Goal: Information Seeking & Learning: Learn about a topic

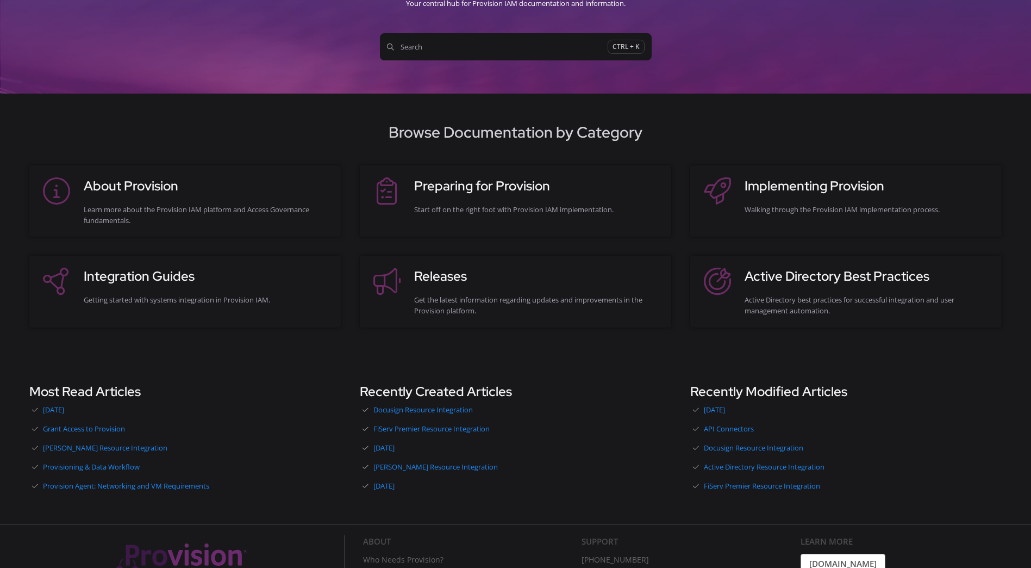
scroll to position [109, 0]
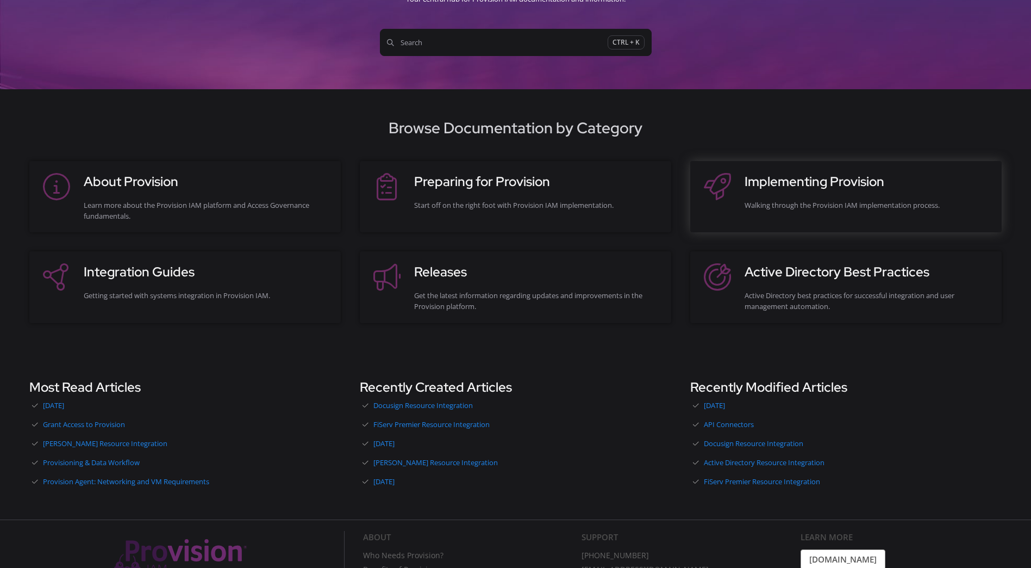
click at [793, 201] on div "Walking through the Provision IAM implementation process." at bounding box center [868, 205] width 246 height 11
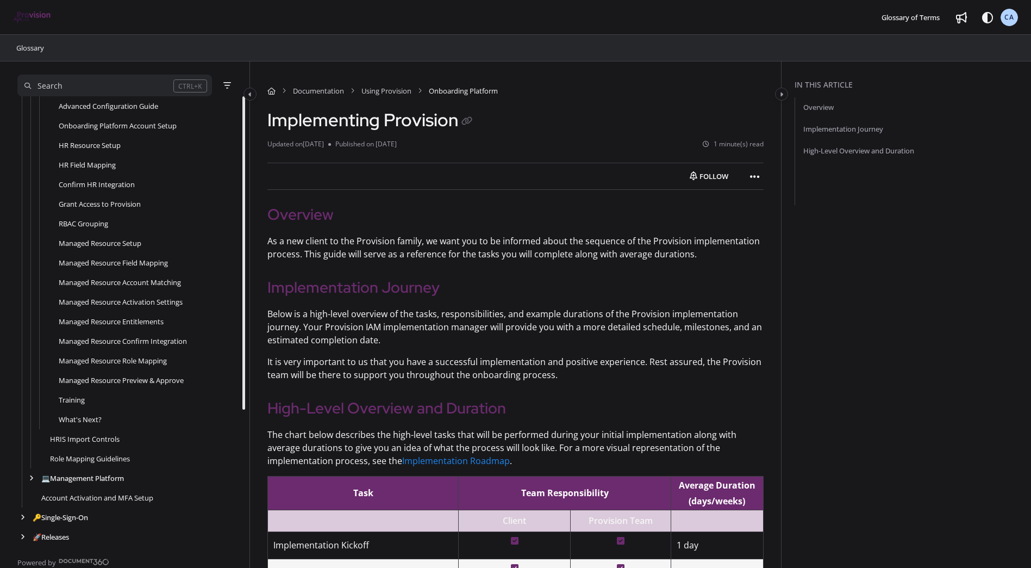
scroll to position [196, 0]
click at [29, 477] on icon "arrow" at bounding box center [31, 477] width 4 height 7
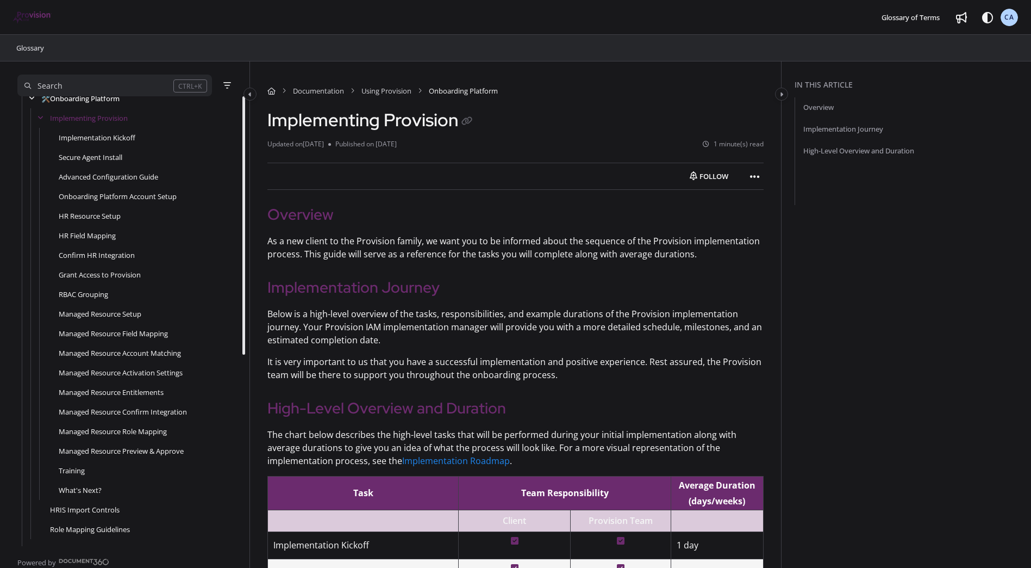
scroll to position [33, 0]
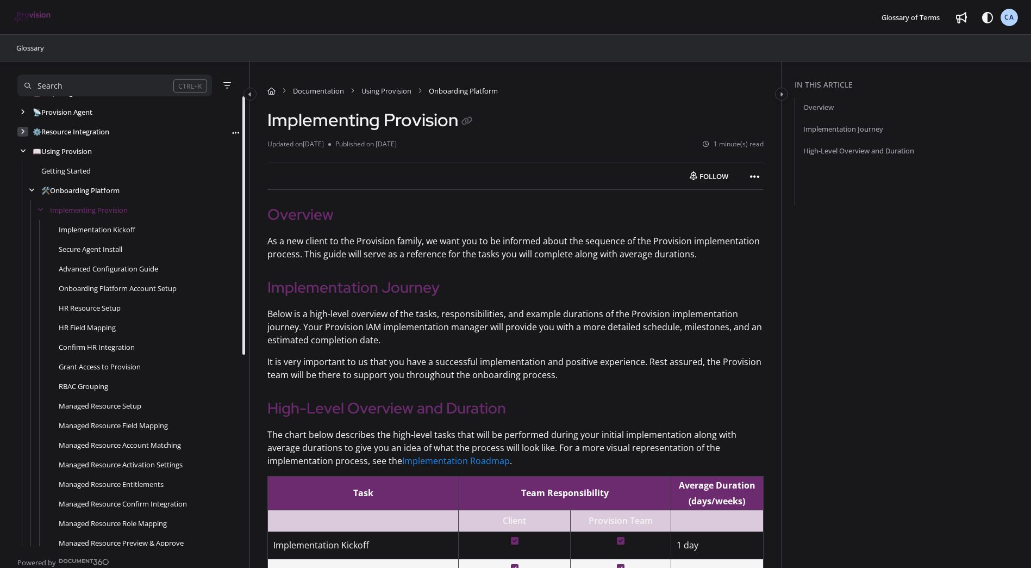
click at [23, 130] on icon "arrow" at bounding box center [23, 131] width 4 height 7
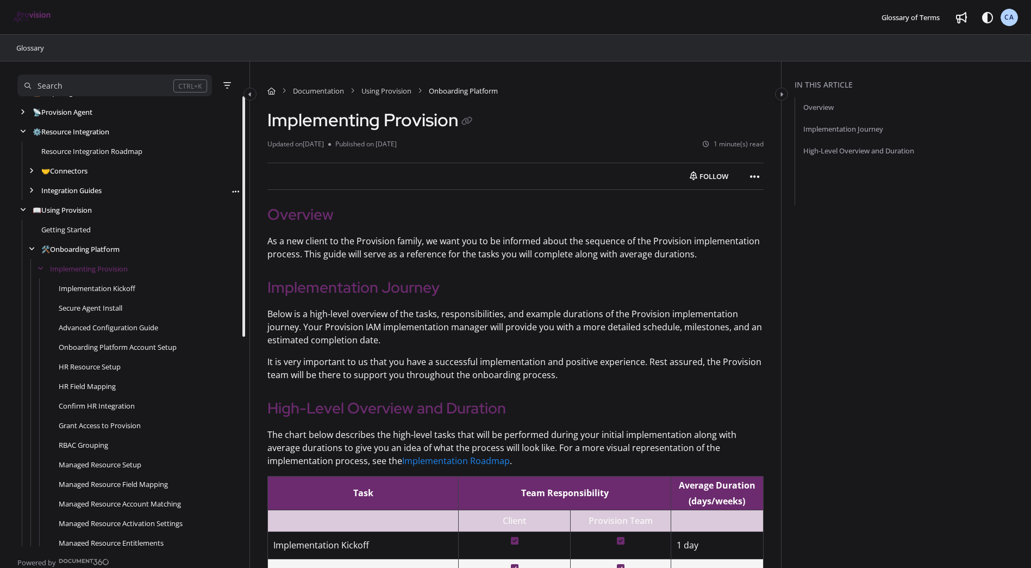
click at [25, 194] on div "Integration Guides Follow category Export PDF" at bounding box center [128, 190] width 223 height 20
click at [30, 171] on icon "arrow" at bounding box center [31, 170] width 4 height 7
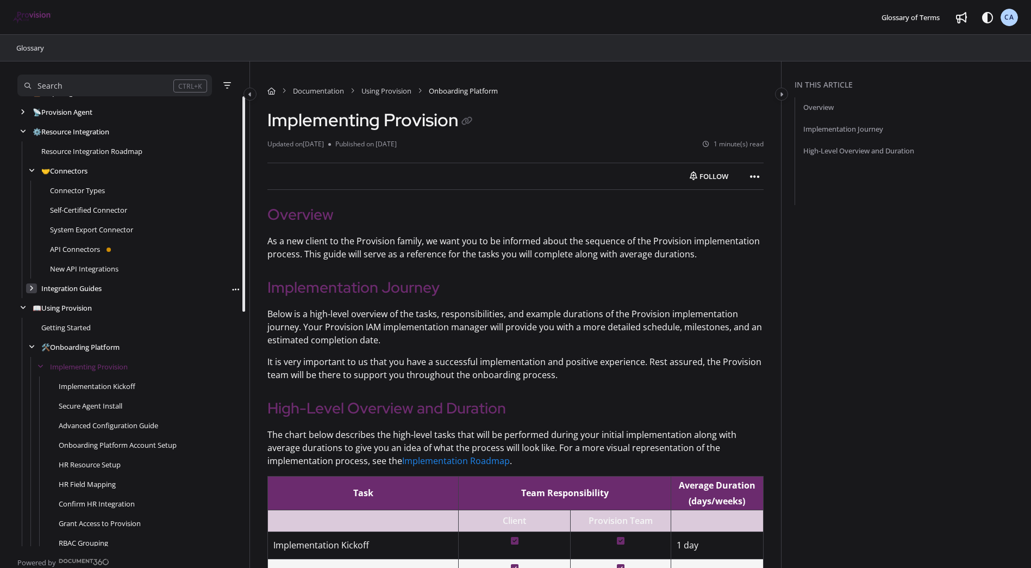
click at [32, 284] on div "arrow" at bounding box center [31, 288] width 11 height 10
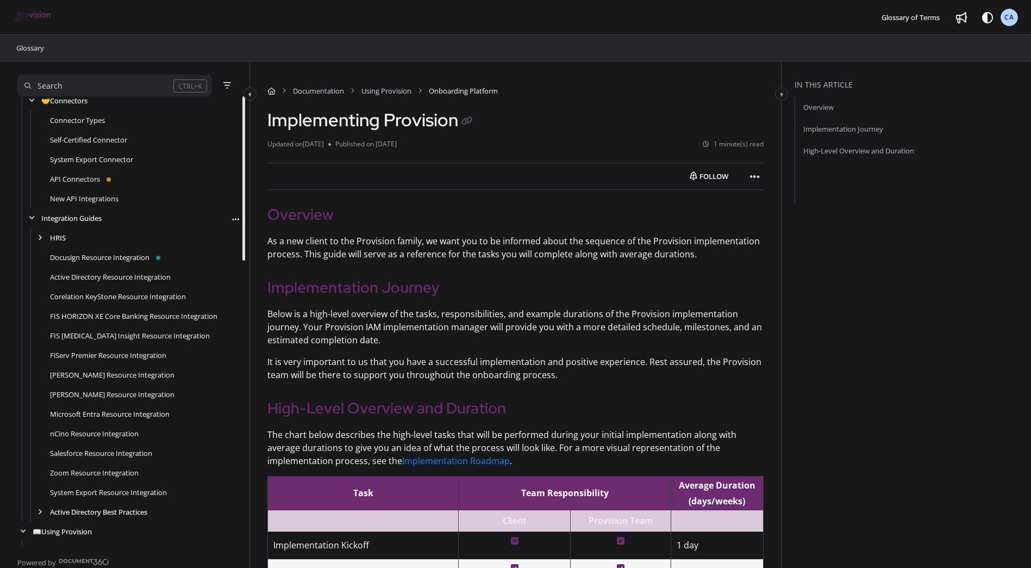
scroll to position [88, 0]
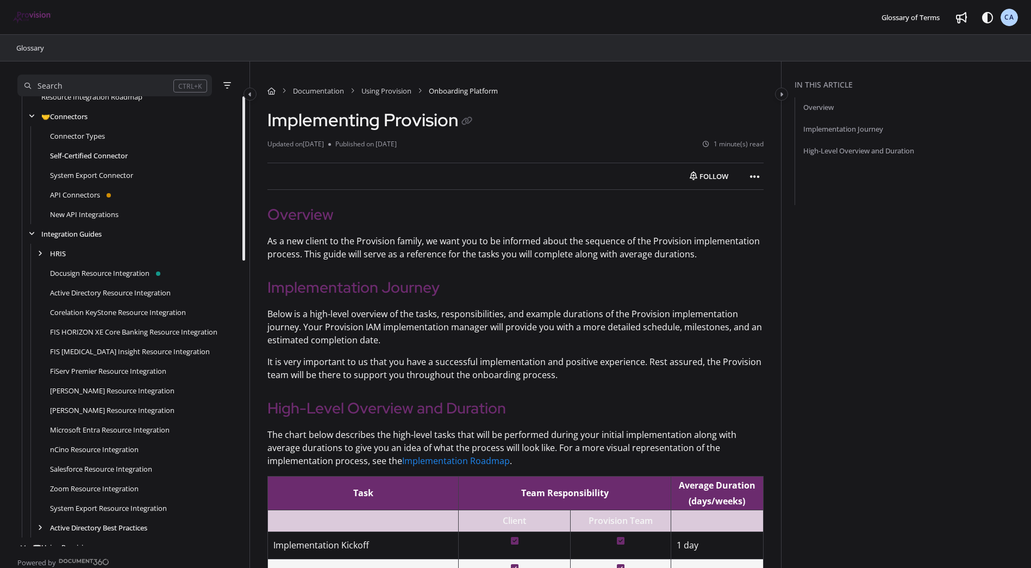
click at [90, 154] on link "Self-Certified Connector" at bounding box center [89, 155] width 78 height 11
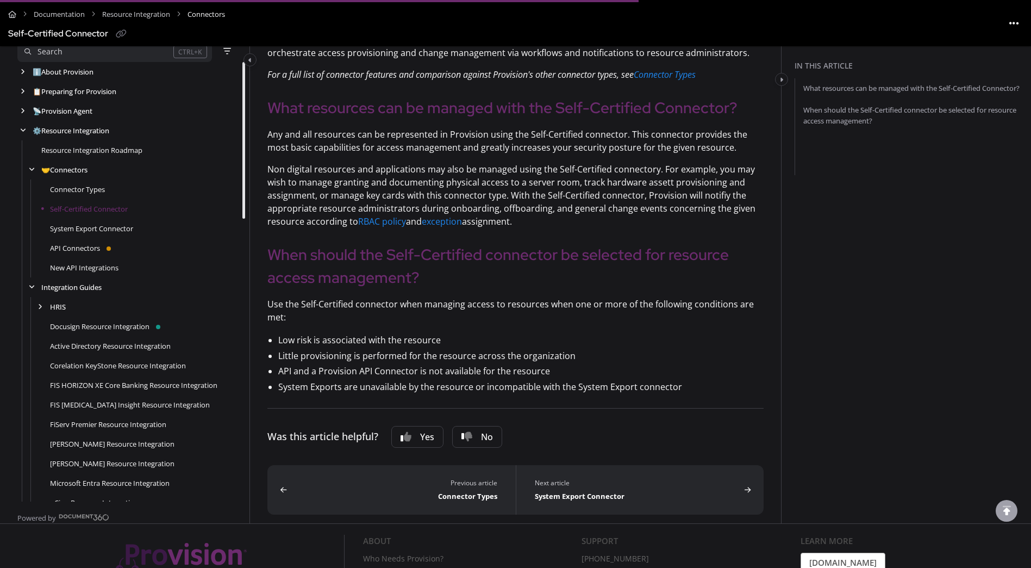
scroll to position [163, 0]
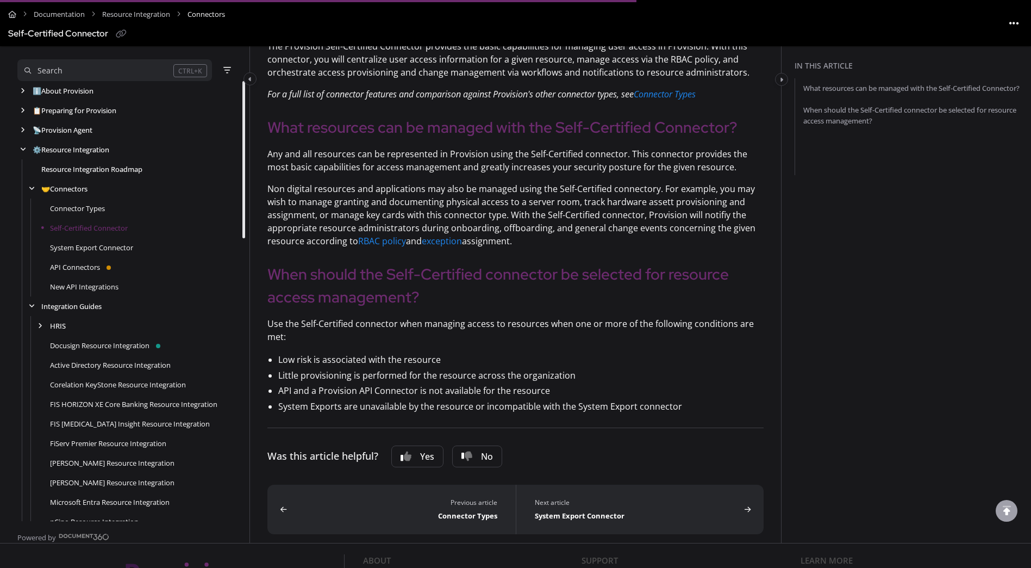
click at [62, 172] on link "Resource Integration Roadmap" at bounding box center [91, 169] width 101 height 11
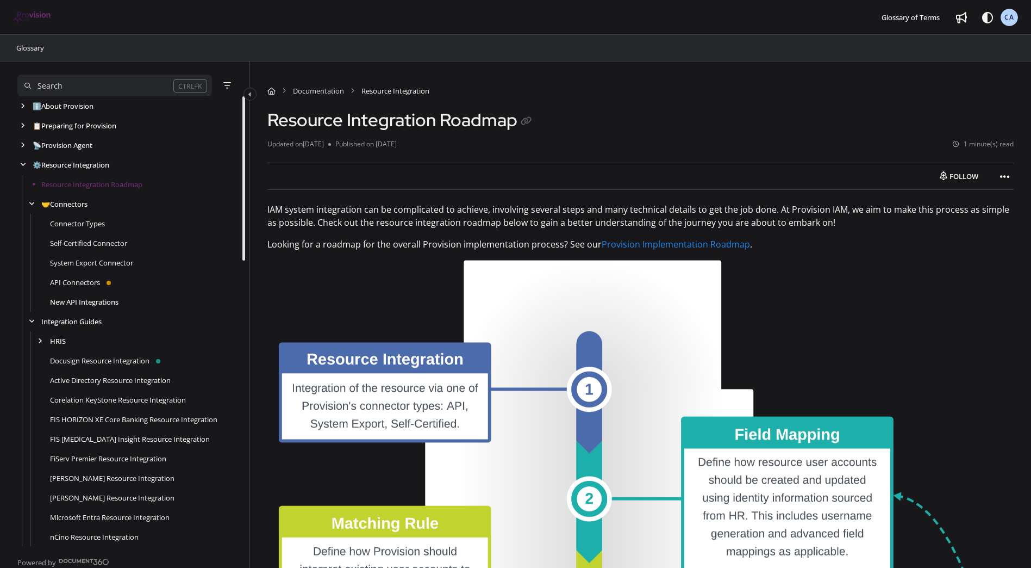
click at [73, 301] on link "New API Integrations" at bounding box center [84, 301] width 68 height 11
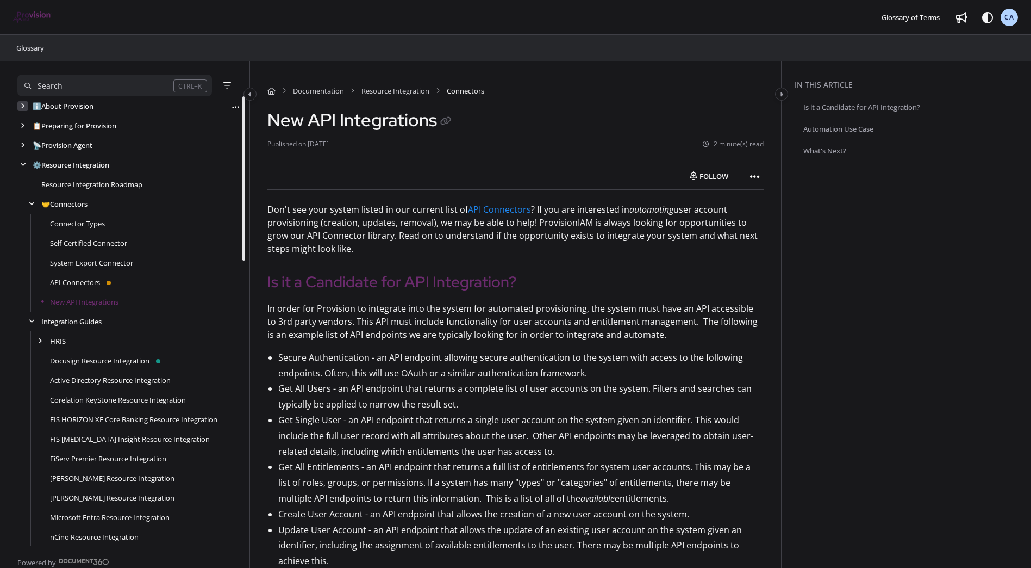
click at [23, 109] on icon "arrow" at bounding box center [23, 106] width 4 height 7
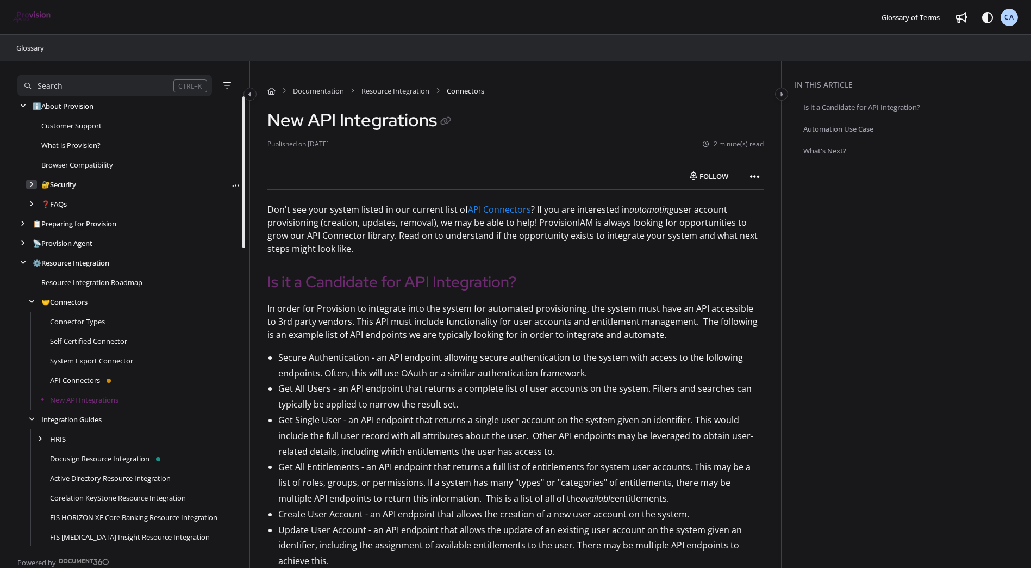
click at [27, 185] on div "arrow" at bounding box center [31, 184] width 11 height 10
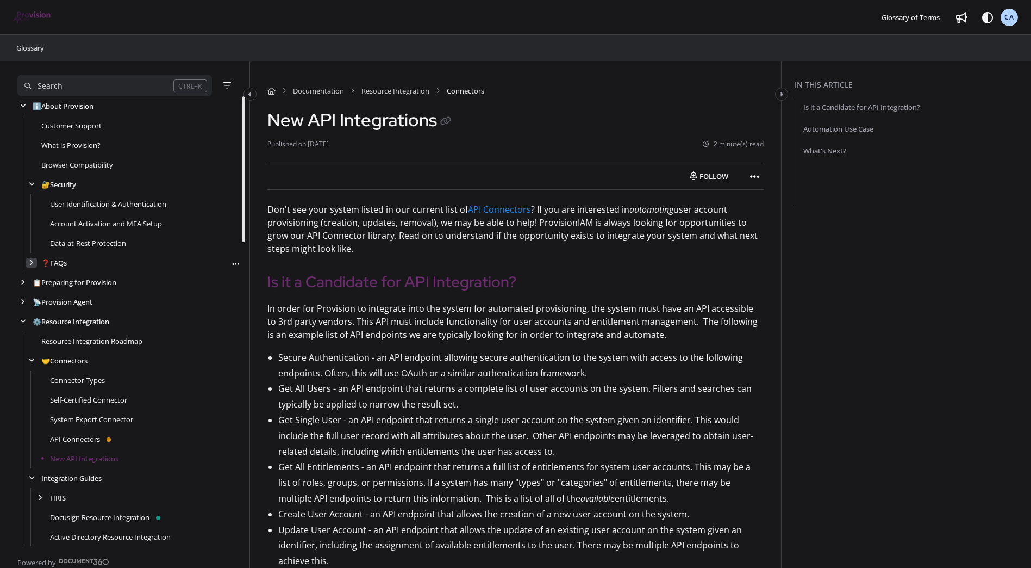
click at [30, 264] on icon "arrow" at bounding box center [31, 262] width 4 height 7
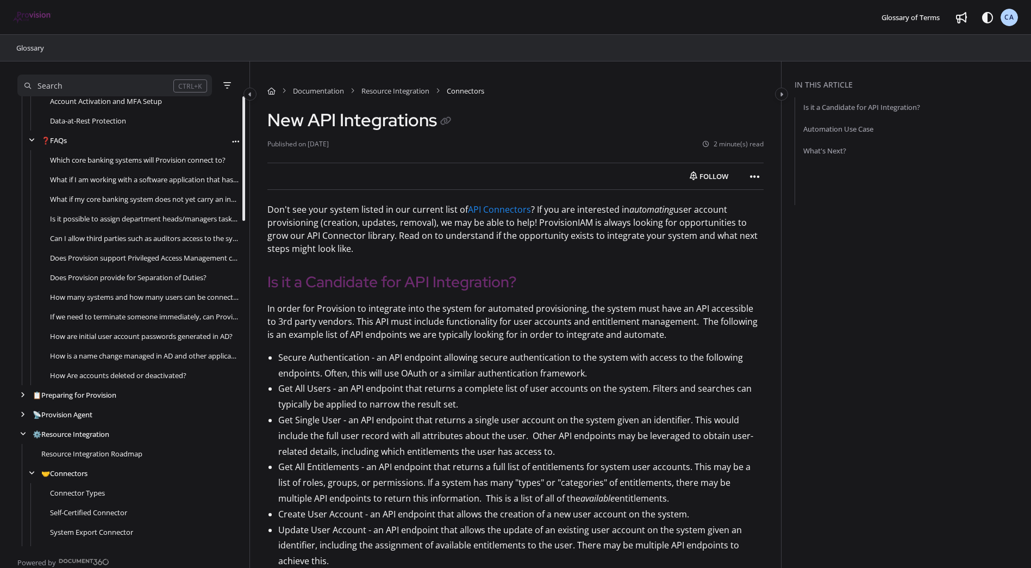
scroll to position [163, 0]
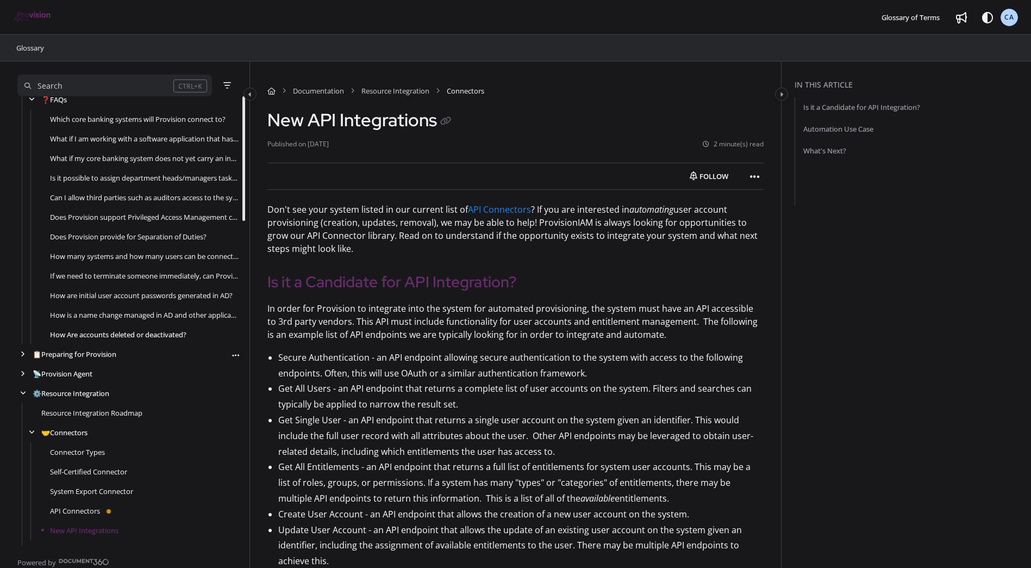
drag, startPoint x: 18, startPoint y: 356, endPoint x: 54, endPoint y: 337, distance: 41.3
click at [19, 354] on div "arrow" at bounding box center [22, 354] width 11 height 10
click at [30, 373] on icon "arrow" at bounding box center [31, 373] width 4 height 7
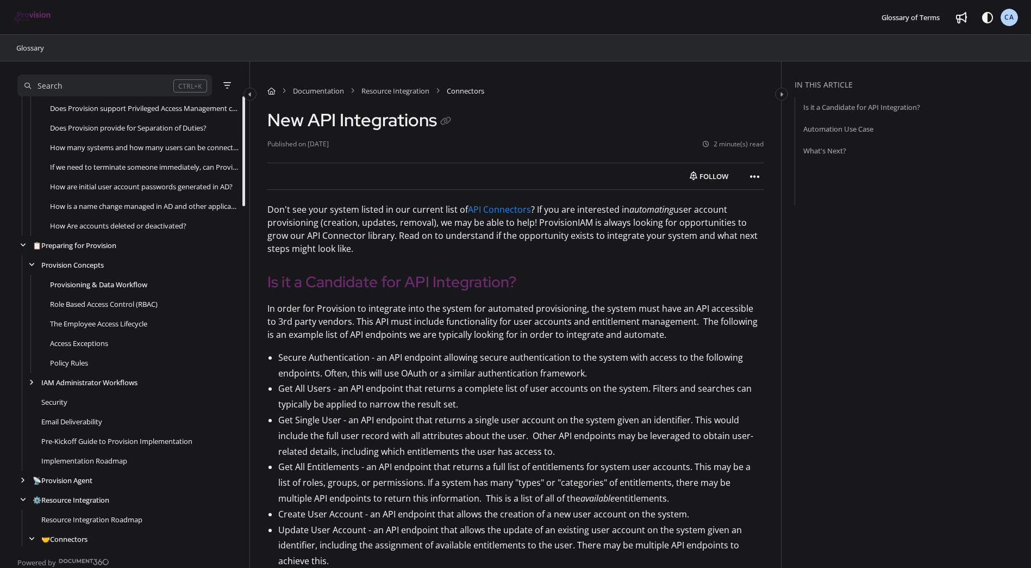
click at [81, 284] on link "Provisioning & Data Workflow" at bounding box center [98, 284] width 97 height 11
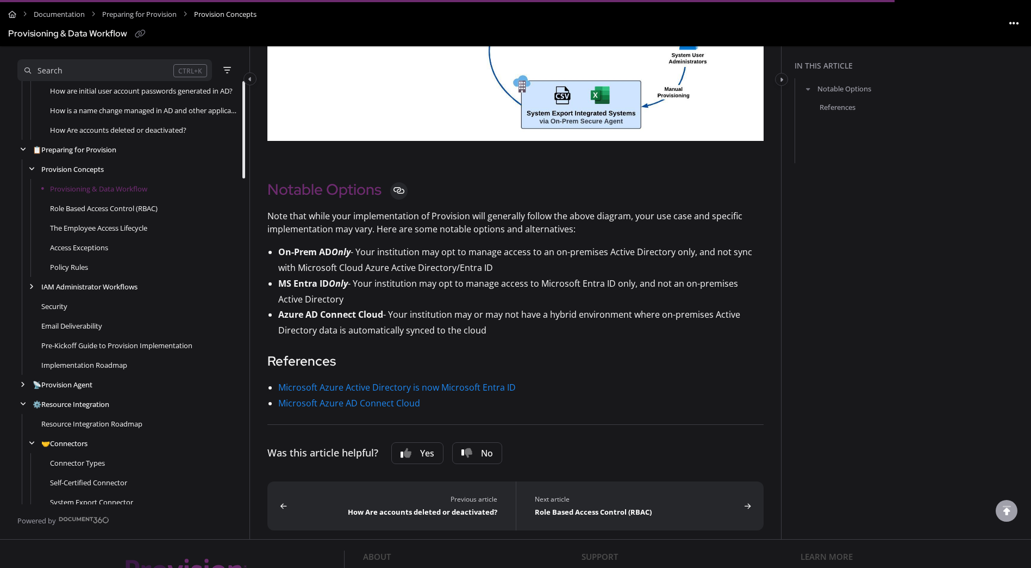
scroll to position [598, 0]
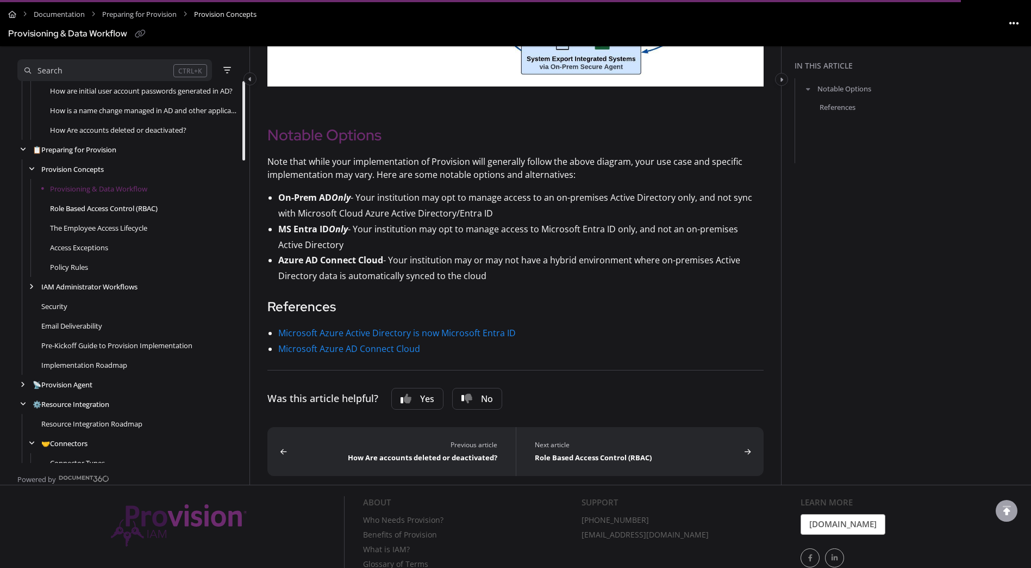
click at [104, 209] on link "Role Based Access Control (RBAC)" at bounding box center [104, 208] width 108 height 11
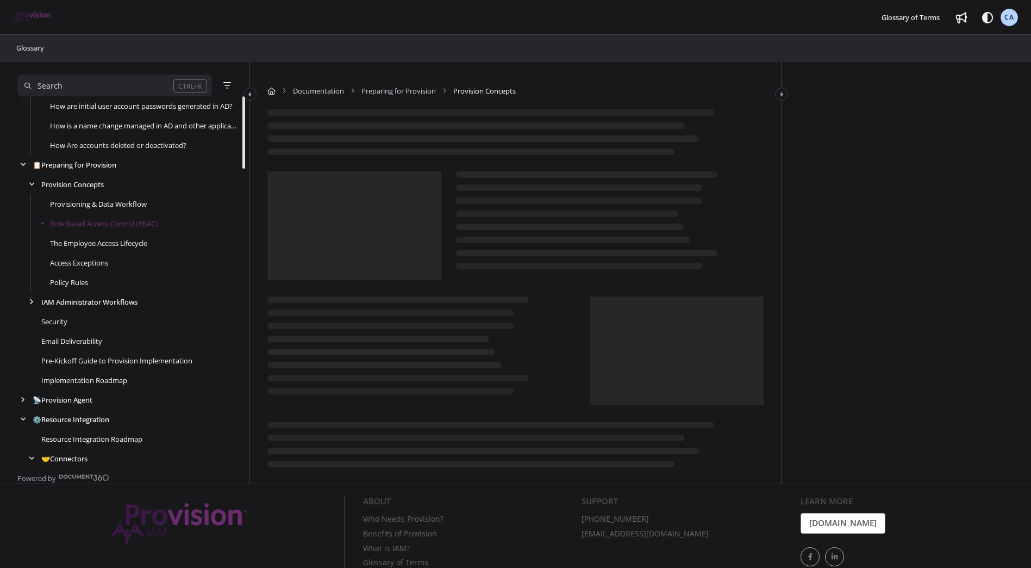
scroll to position [372, 0]
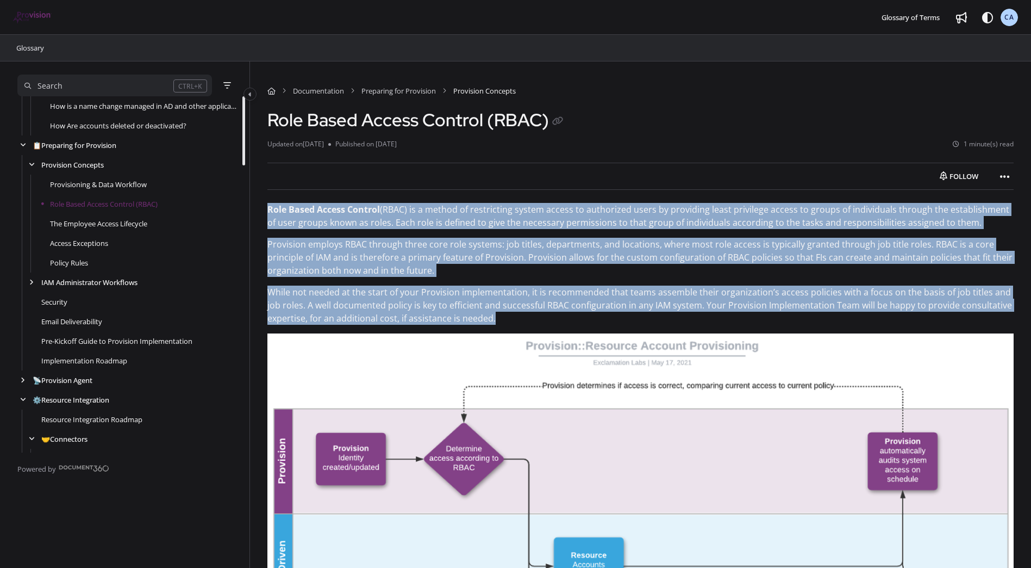
drag, startPoint x: 265, startPoint y: 210, endPoint x: 814, endPoint y: 319, distance: 559.7
click at [814, 319] on div "Documentation Preparing for Provision Provision Concepts Role Based Access Cont…" at bounding box center [640, 512] width 781 height 902
click at [494, 275] on p "Provision employs RBAC through three core role systems: job titles, departments…" at bounding box center [640, 257] width 746 height 39
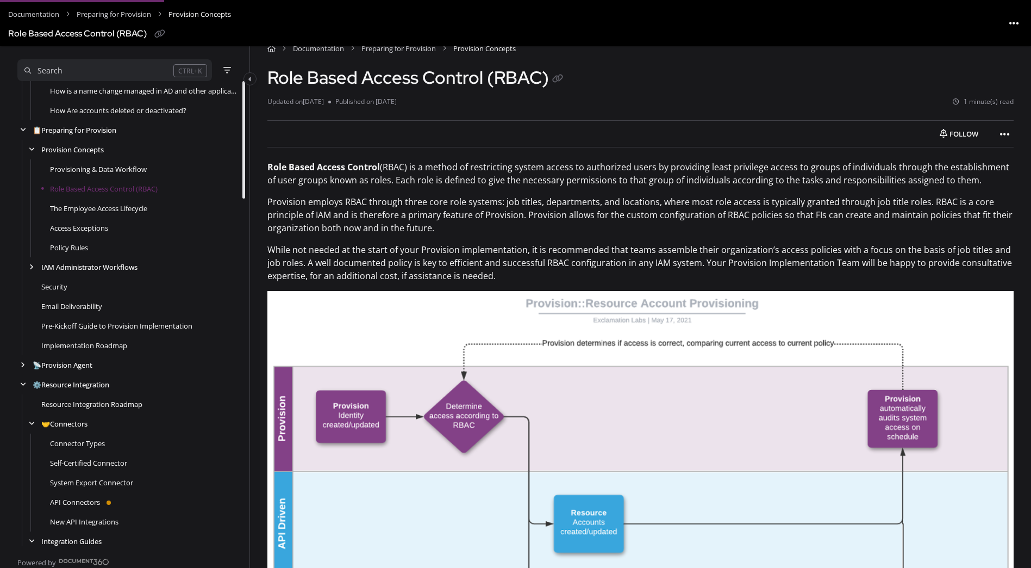
scroll to position [109, 0]
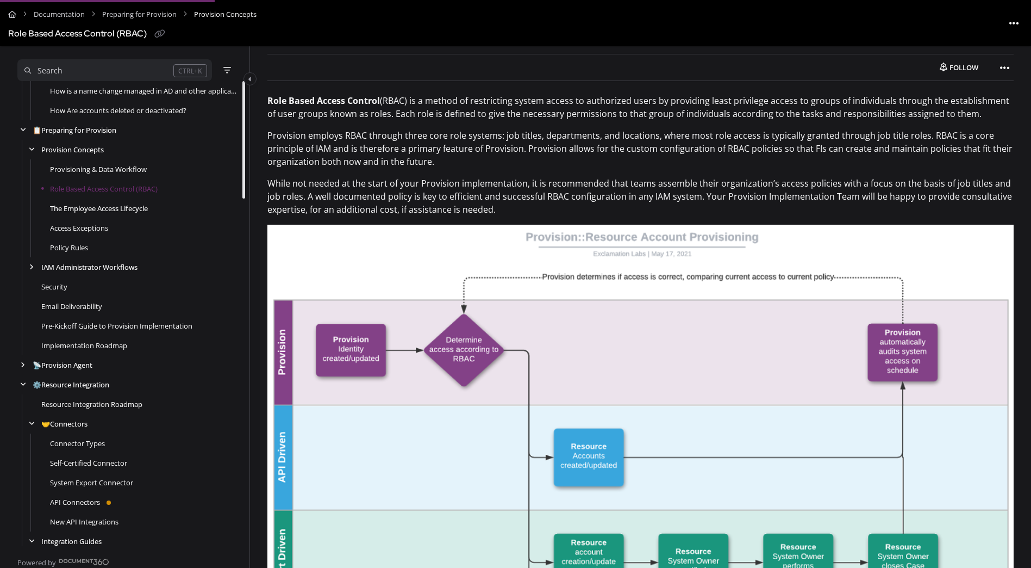
click at [122, 206] on link "The Employee Access Lifecycle" at bounding box center [99, 208] width 98 height 11
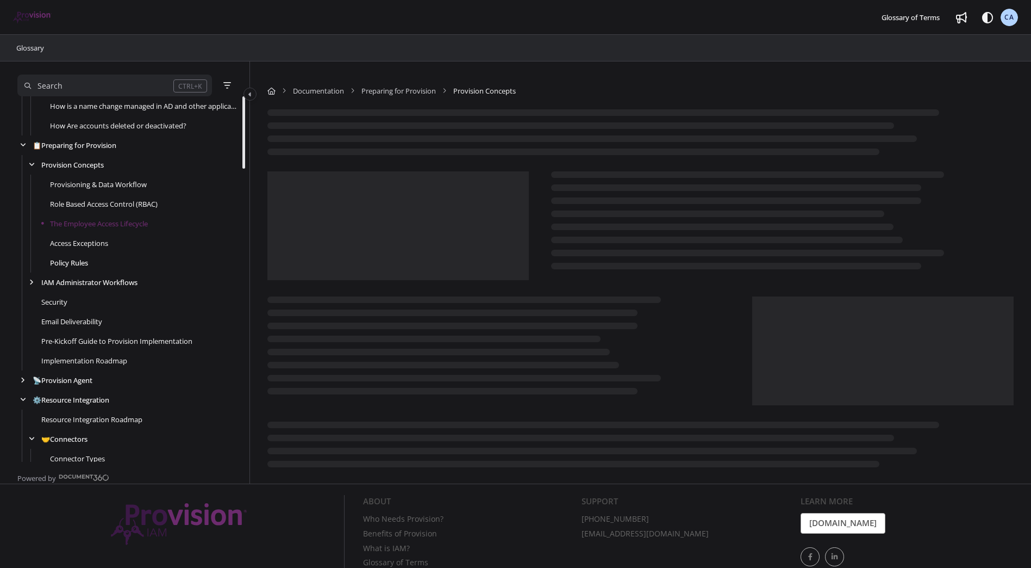
scroll to position [391, 0]
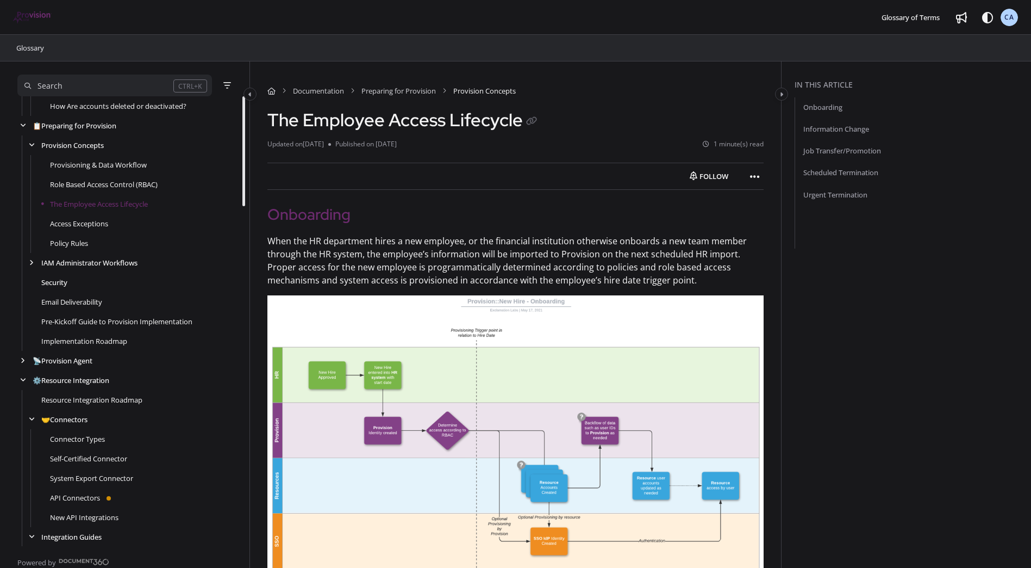
click at [57, 284] on link "Security" at bounding box center [54, 282] width 26 height 11
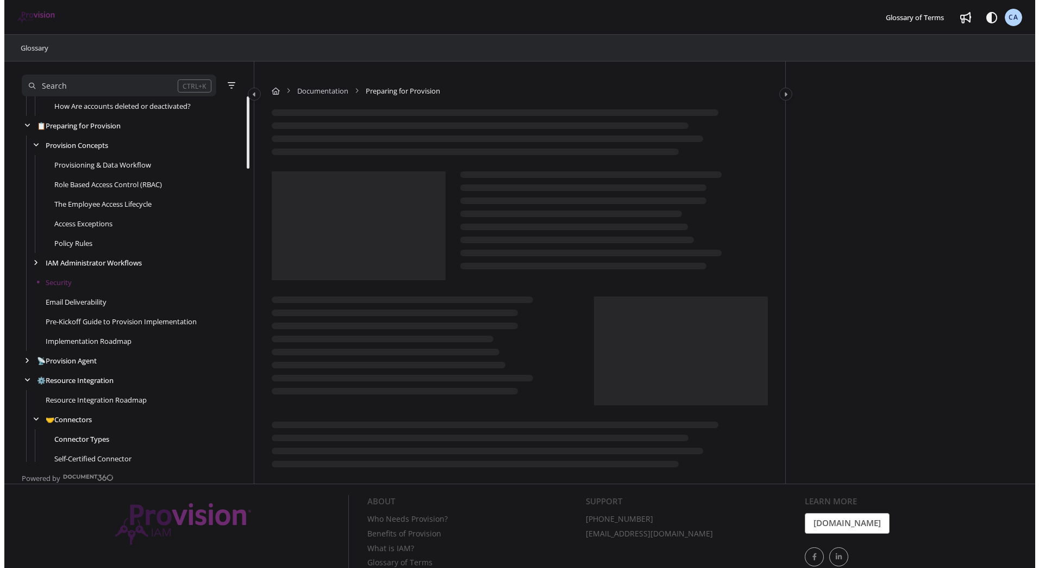
scroll to position [528, 0]
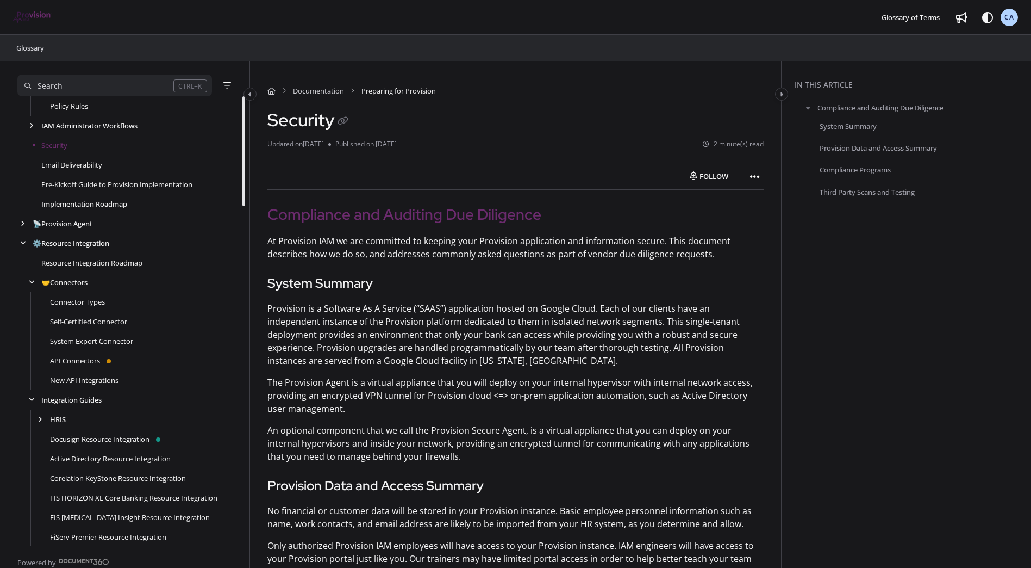
click at [47, 203] on link "Implementation Roadmap" at bounding box center [84, 203] width 86 height 11
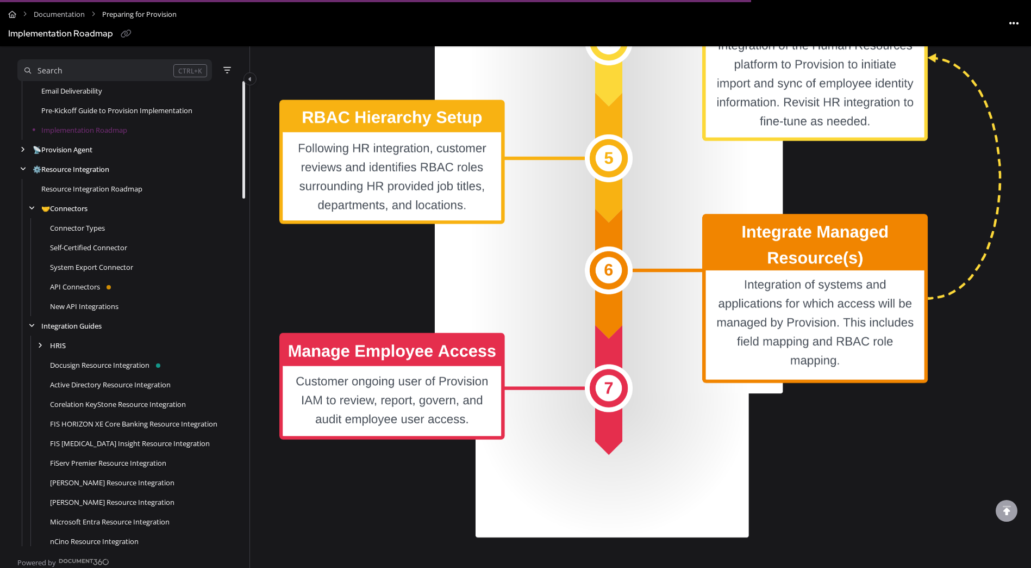
scroll to position [707, 0]
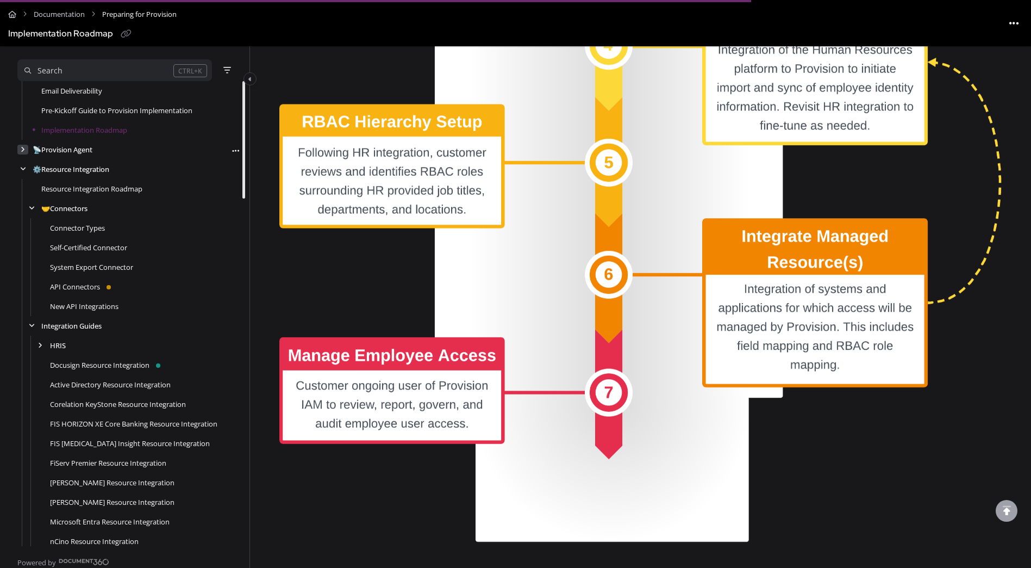
click at [22, 152] on icon "arrow" at bounding box center [23, 149] width 4 height 7
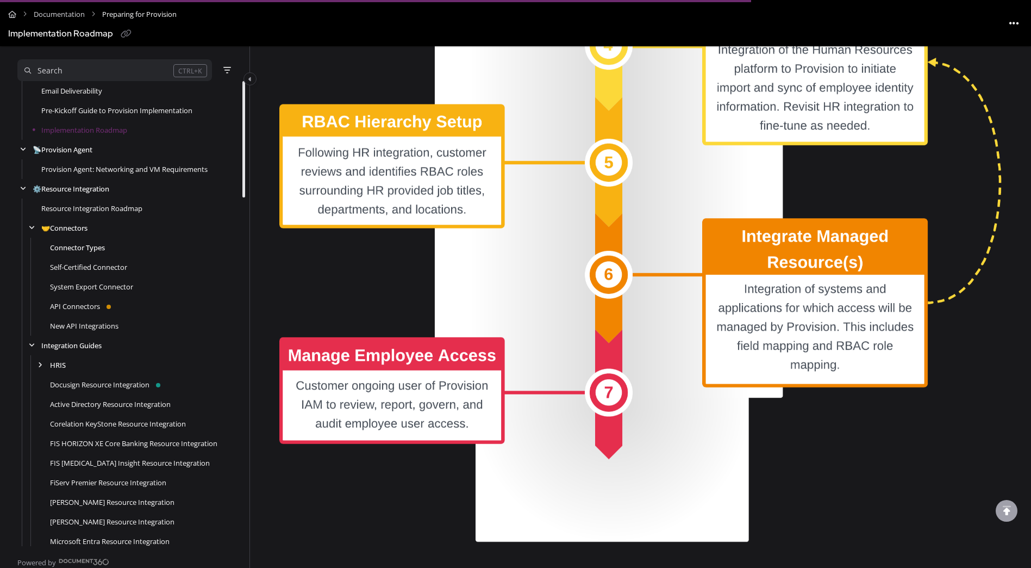
click at [76, 248] on link "Connector Types" at bounding box center [77, 247] width 55 height 11
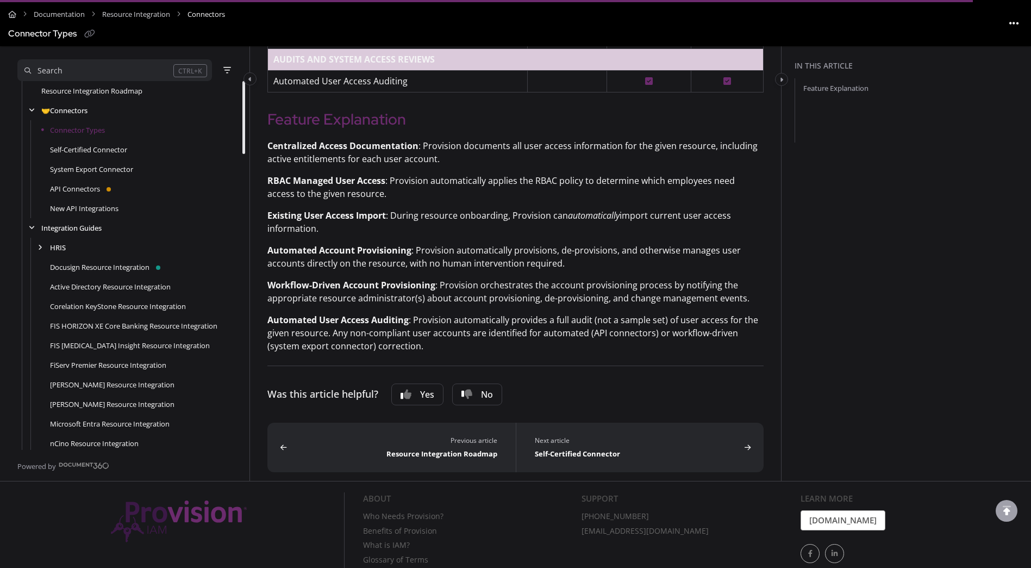
scroll to position [528, 0]
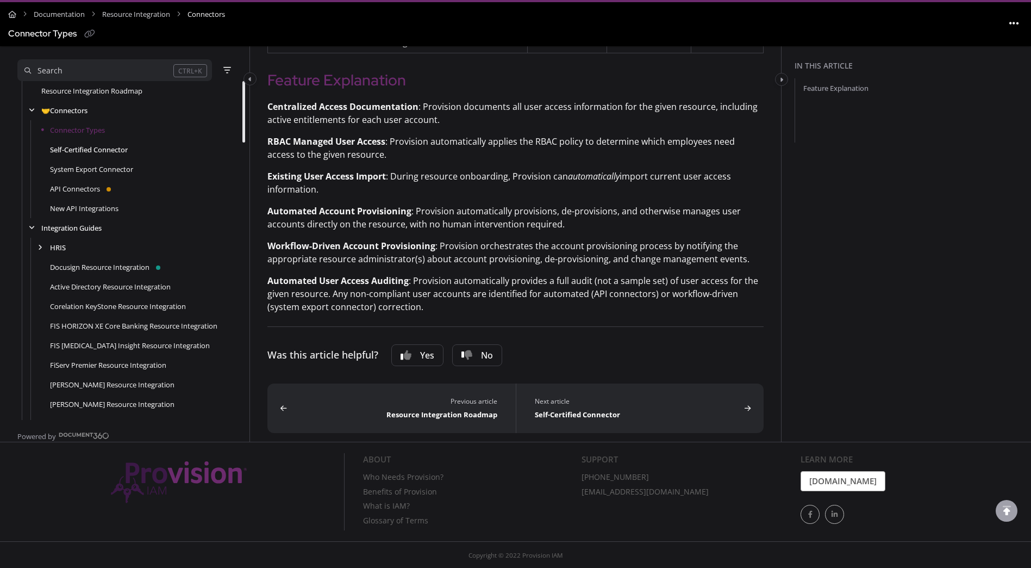
click at [83, 149] on link "Self-Certified Connector" at bounding box center [89, 149] width 78 height 11
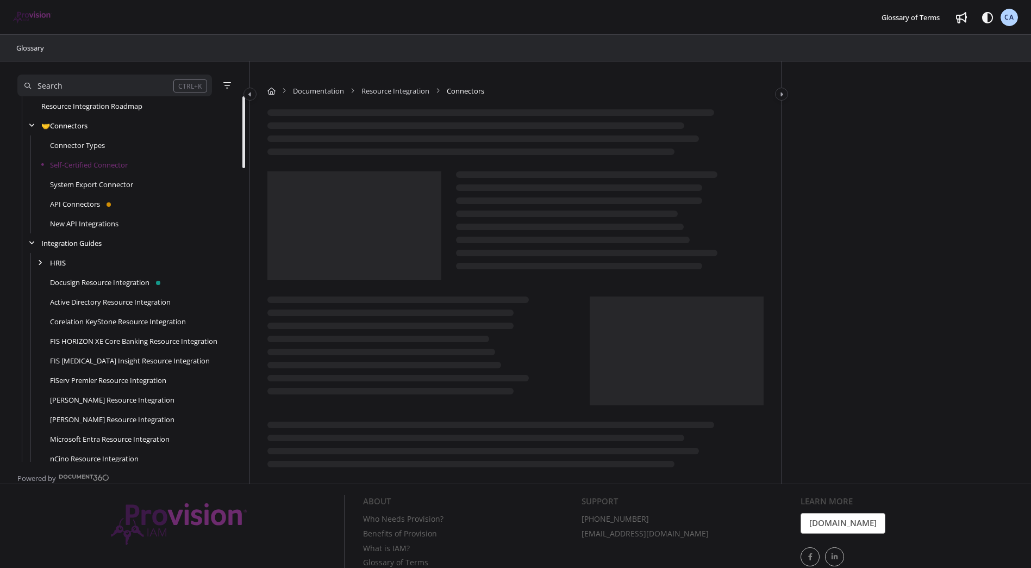
scroll to position [724, 0]
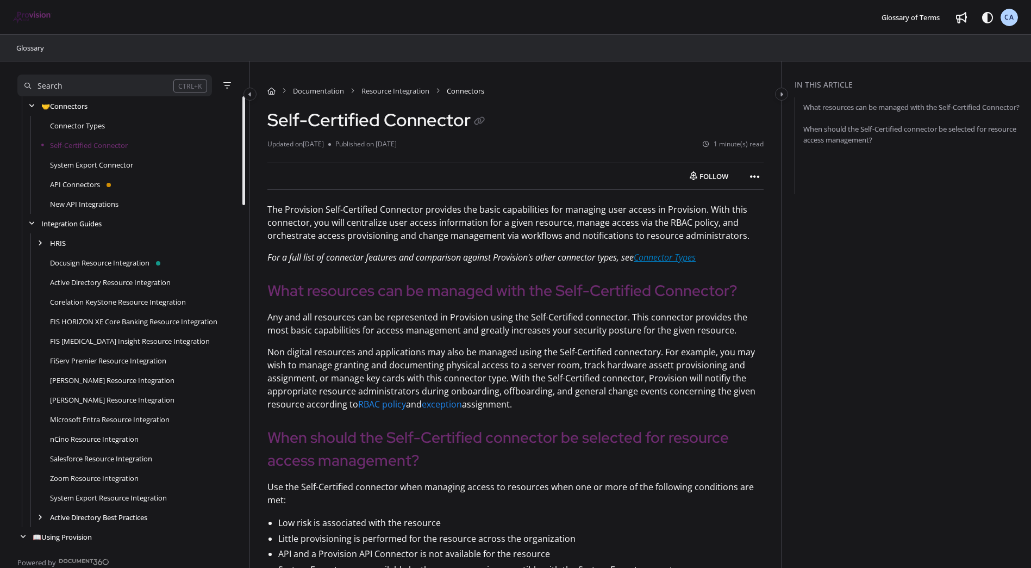
click at [682, 256] on link "Connector Types" at bounding box center [665, 257] width 62 height 12
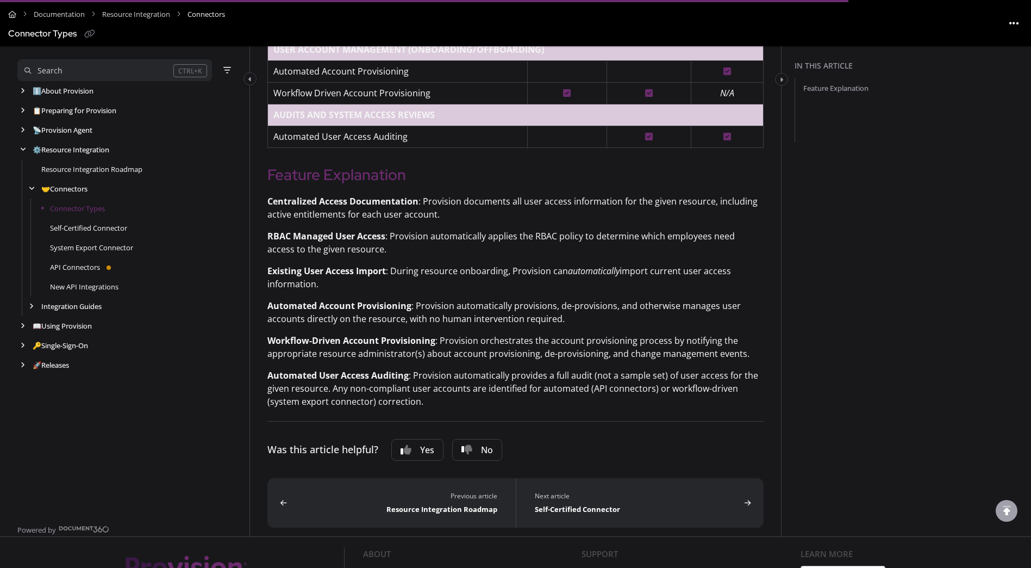
scroll to position [435, 0]
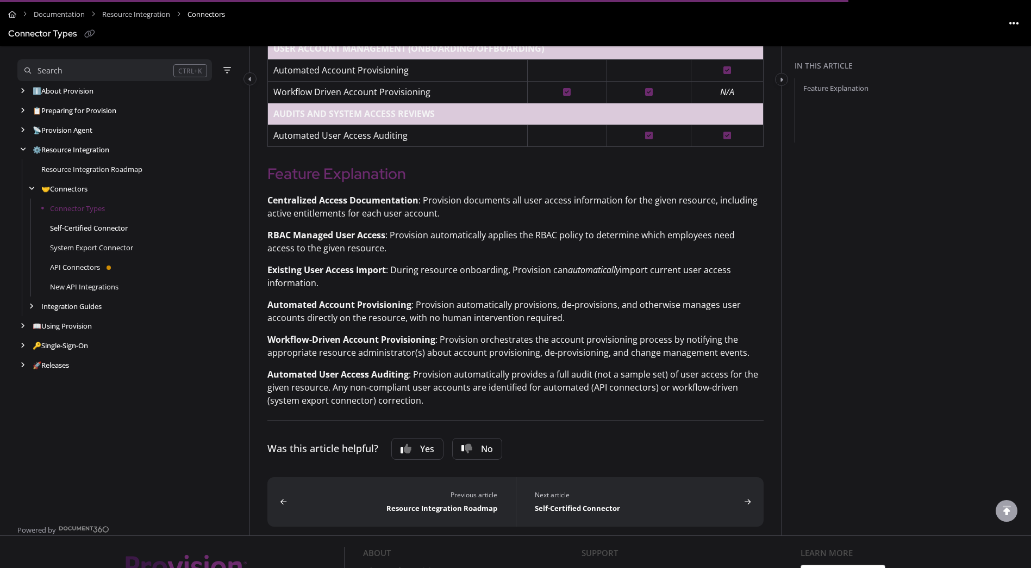
click at [96, 228] on link "Self-Certified Connector" at bounding box center [89, 227] width 78 height 11
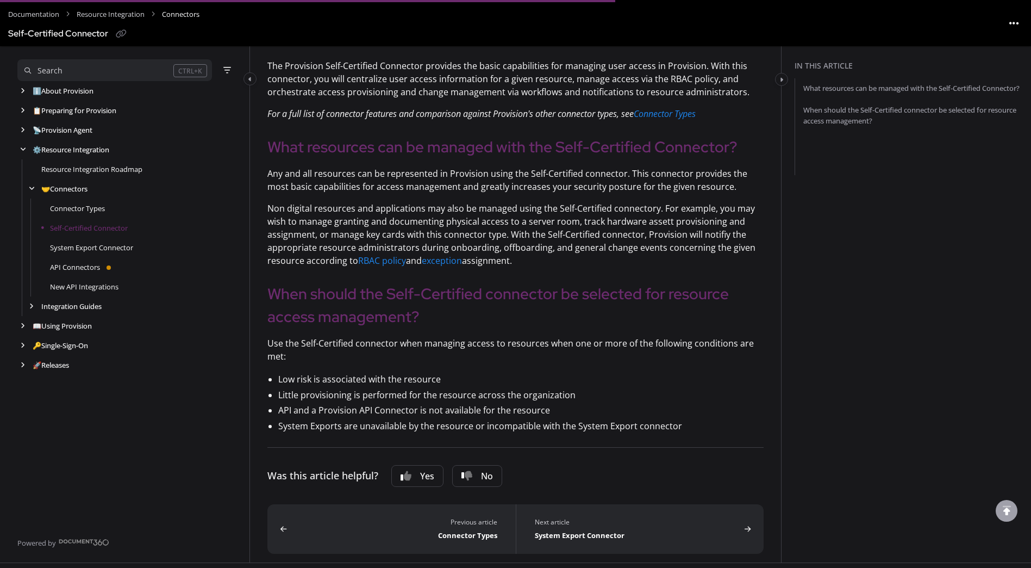
scroll to position [163, 0]
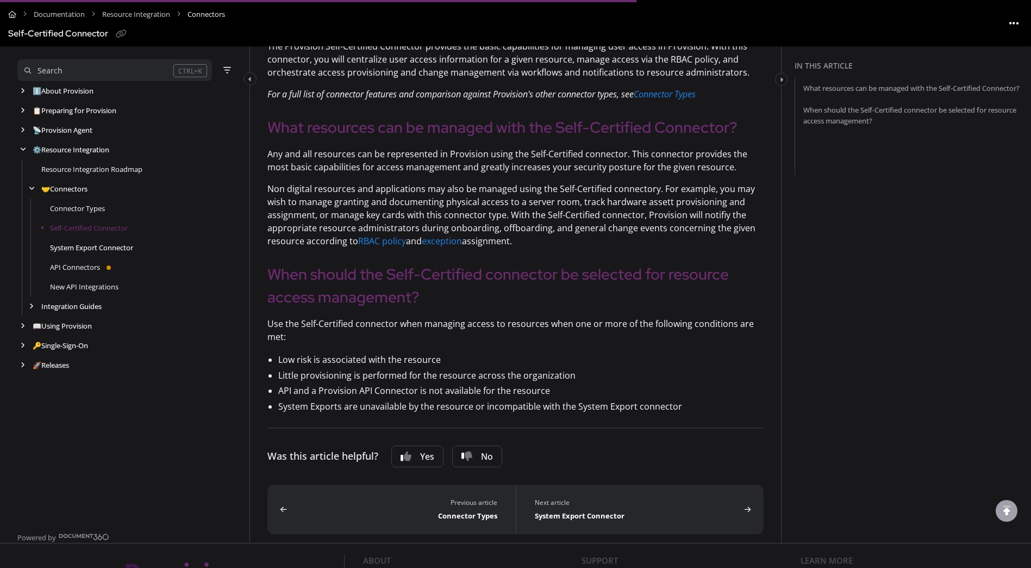
click at [61, 248] on link "System Export Connector" at bounding box center [91, 247] width 83 height 11
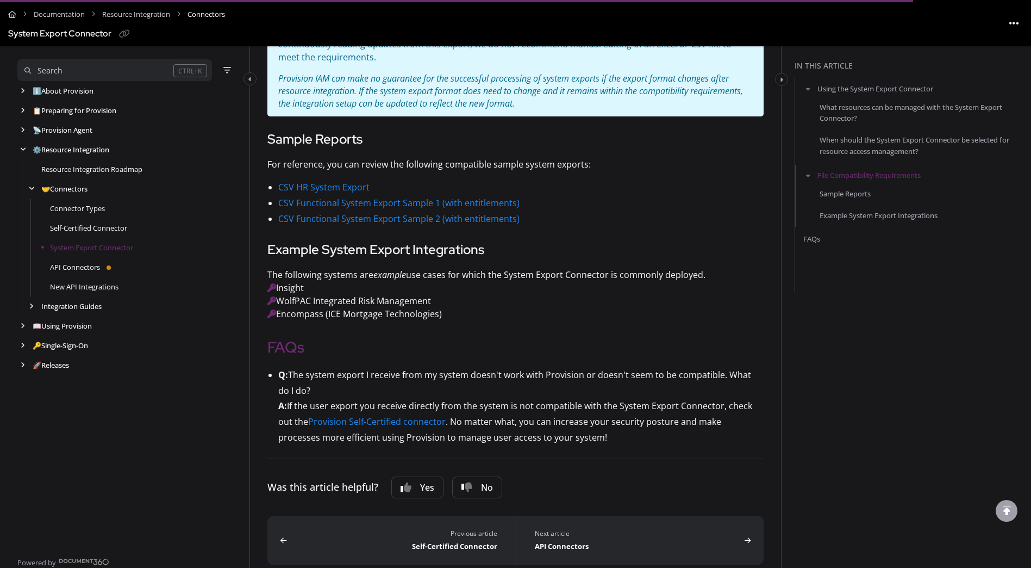
scroll to position [1087, 0]
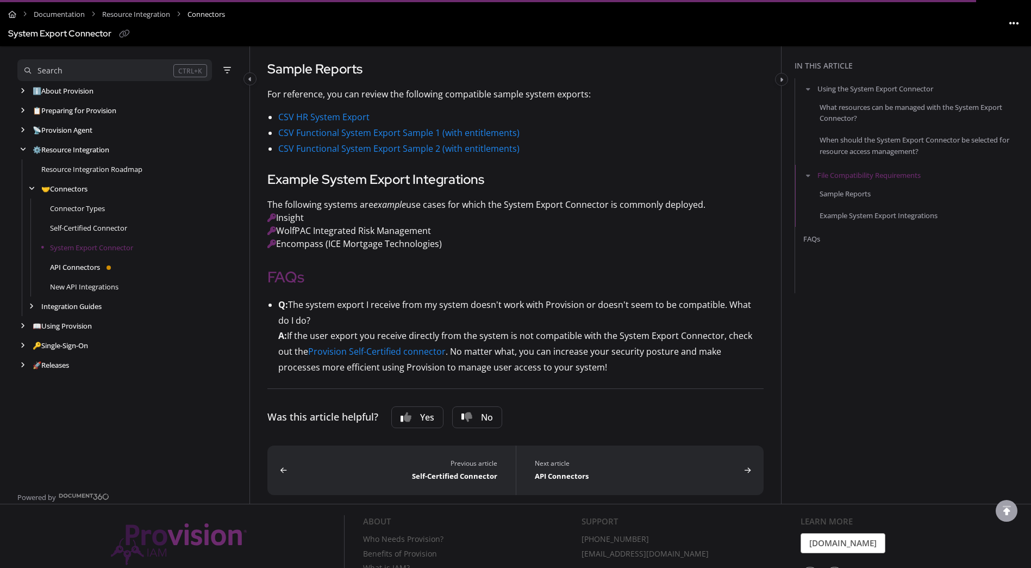
click at [68, 266] on link "API Connectors" at bounding box center [75, 266] width 50 height 11
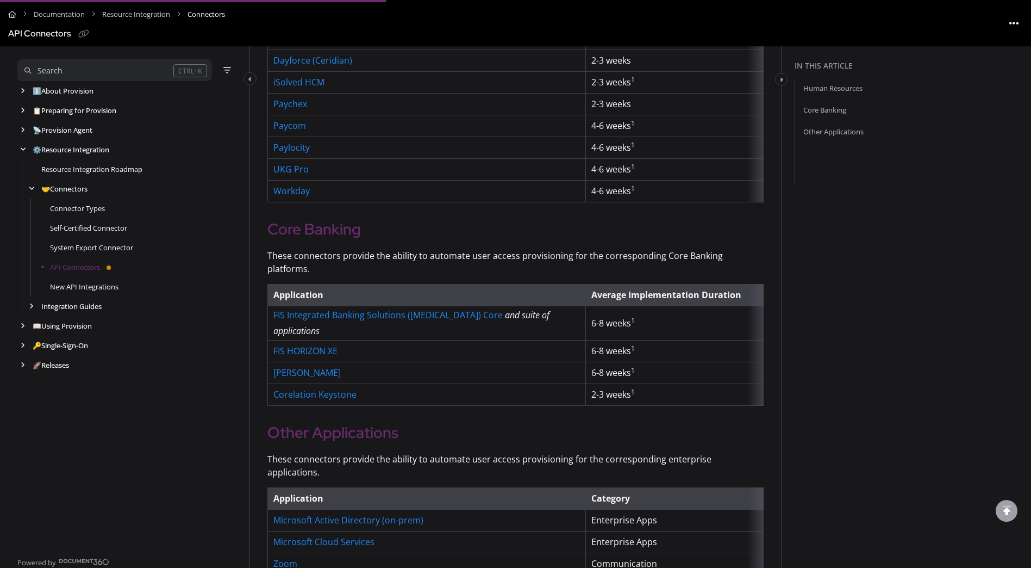
scroll to position [381, 0]
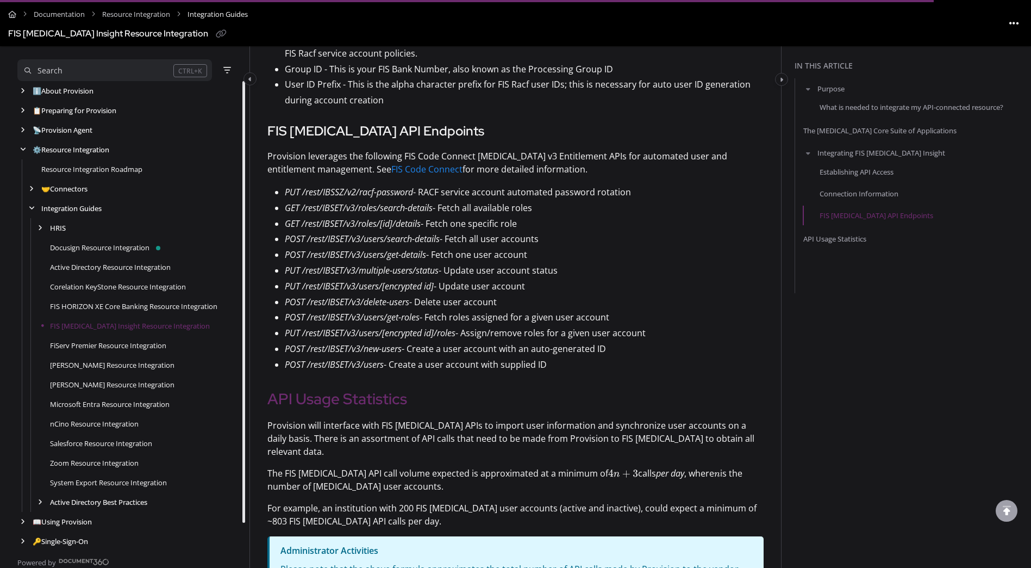
scroll to position [2027, 0]
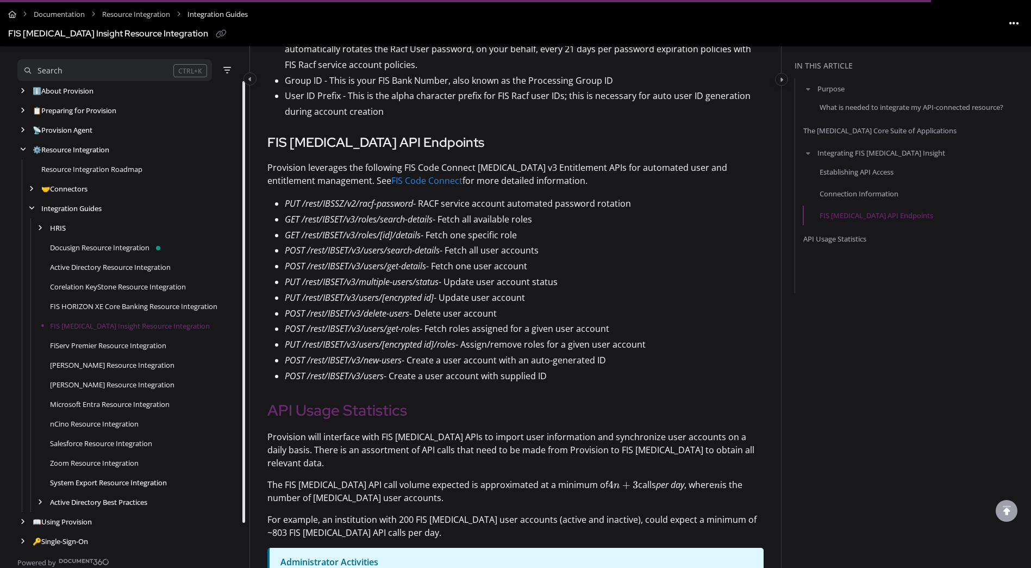
click at [128, 483] on link "System Export Resource Integration" at bounding box center [108, 482] width 117 height 11
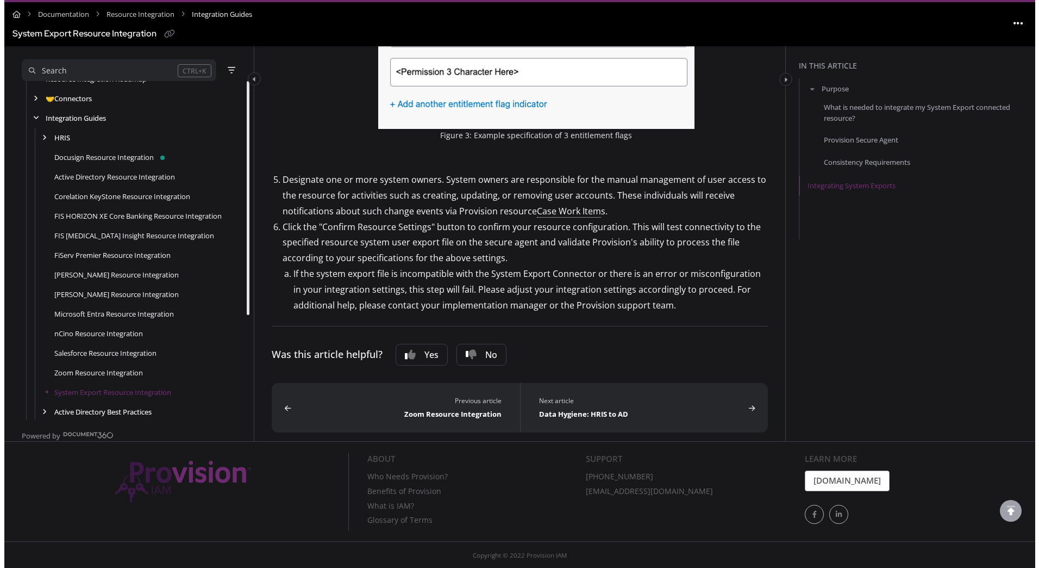
scroll to position [151, 0]
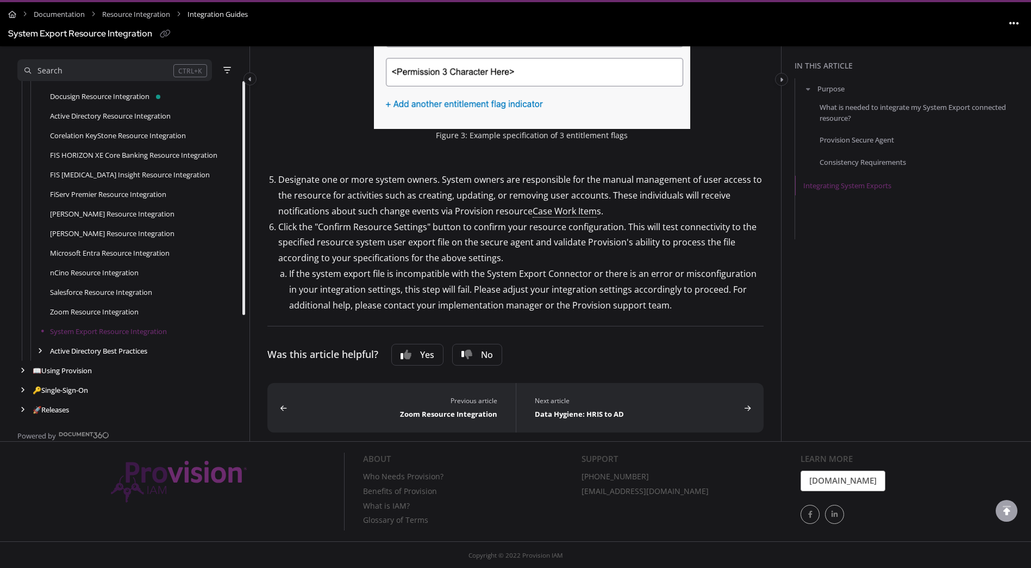
click at [89, 64] on button "Search CTRL+K" at bounding box center [114, 70] width 195 height 22
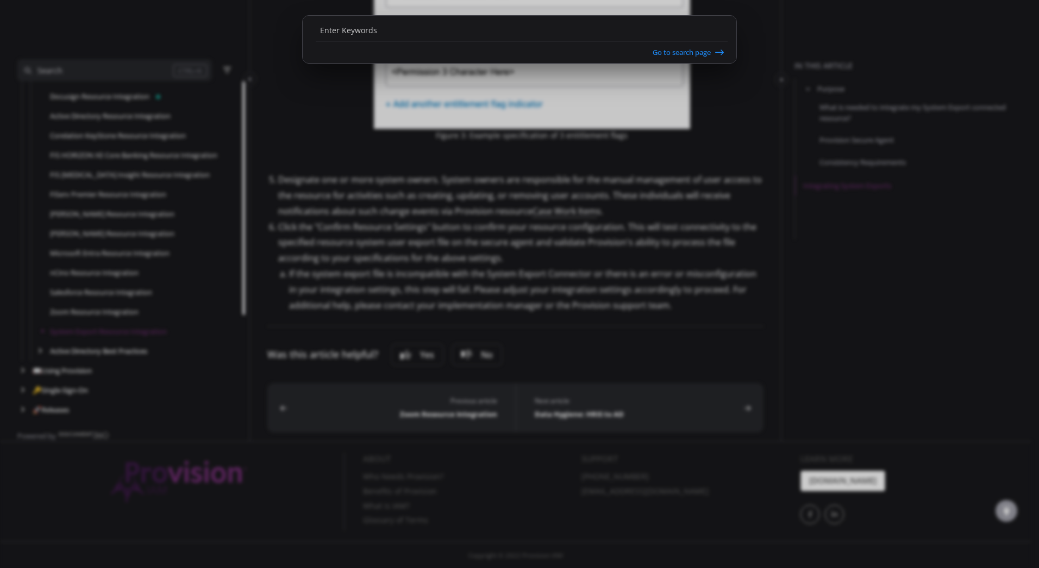
drag, startPoint x: 701, startPoint y: 54, endPoint x: 22, endPoint y: 416, distance: 770.2
click at [0, 0] on button "Go to search page" at bounding box center [0, 0] width 0 height 0
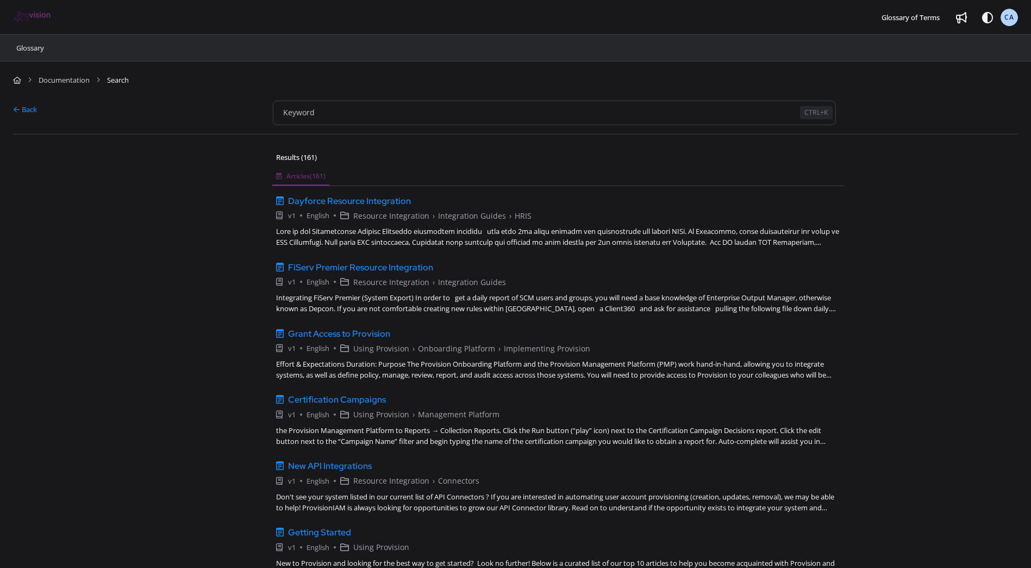
click at [76, 51] on div "Glossary" at bounding box center [515, 48] width 1005 height 26
drag, startPoint x: 194, startPoint y: 41, endPoint x: 242, endPoint y: 66, distance: 54.9
click at [194, 41] on div "Glossary" at bounding box center [515, 48] width 1005 height 26
click at [403, 121] on input "Keyword" at bounding box center [537, 112] width 516 height 21
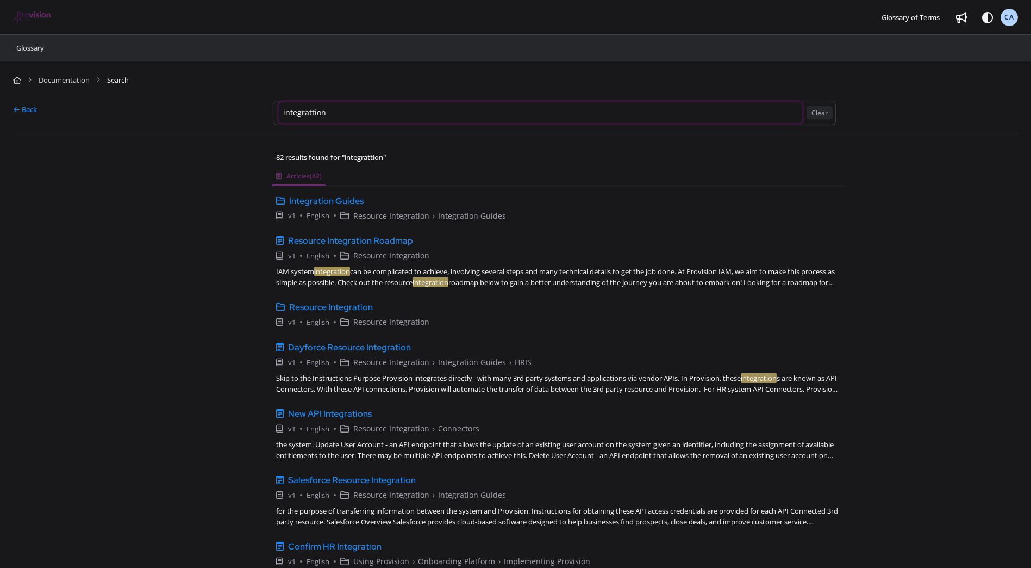
drag, startPoint x: 373, startPoint y: 115, endPoint x: 256, endPoint y: 102, distance: 118.6
click at [251, 113] on div "Back integrattion Clear" at bounding box center [515, 113] width 1005 height 42
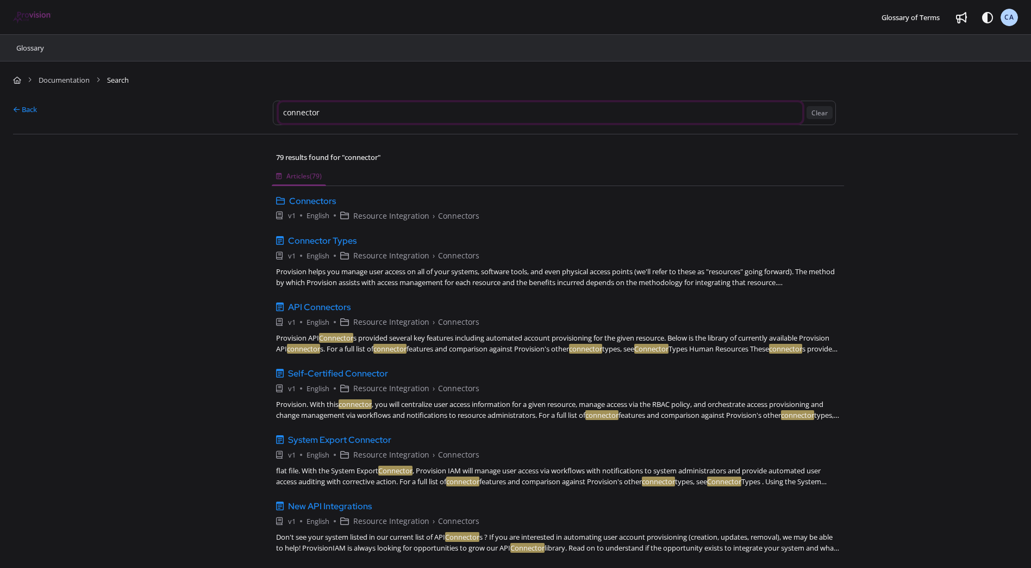
drag, startPoint x: 339, startPoint y: 115, endPoint x: 157, endPoint y: 115, distance: 182.7
click at [157, 115] on div "Back connector Clear" at bounding box center [515, 113] width 1005 height 42
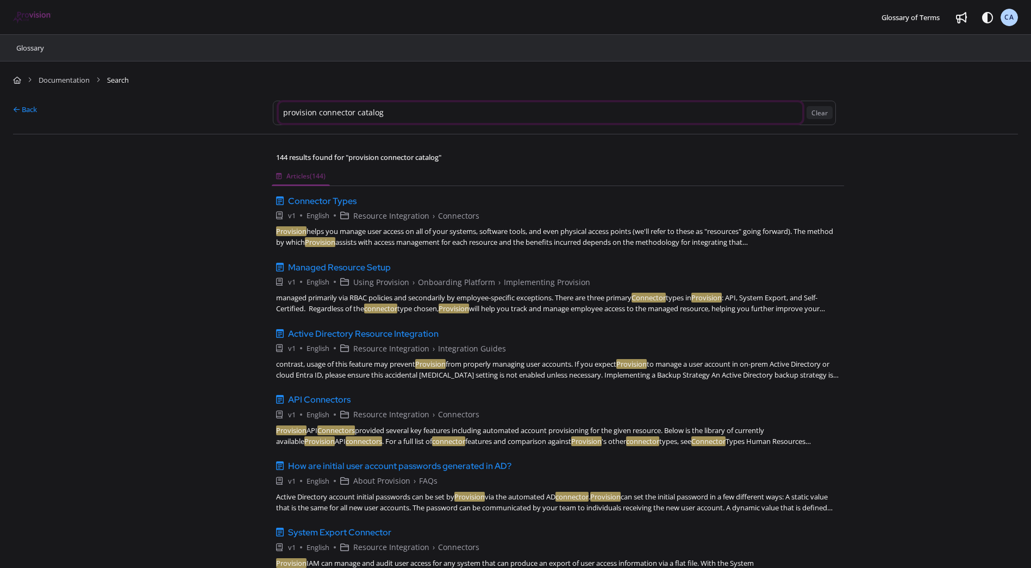
drag, startPoint x: 350, startPoint y: 113, endPoint x: 364, endPoint y: 114, distance: 14.1
click at [354, 114] on input "provision connector catalog" at bounding box center [540, 112] width 523 height 21
click at [439, 113] on input "provision connector catalog" at bounding box center [540, 112] width 523 height 21
type input "provision connector catalog"
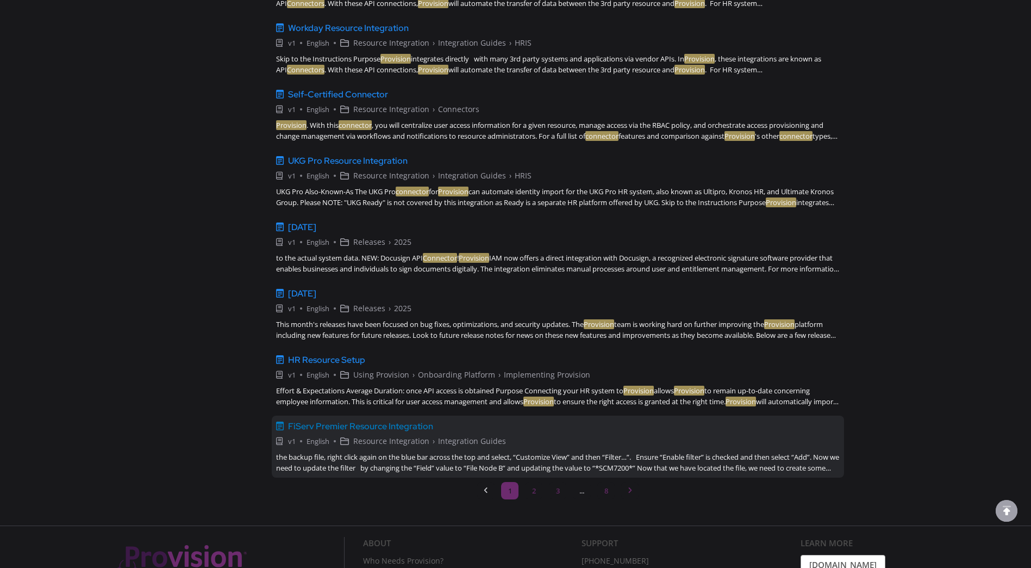
scroll to position [1119, 0]
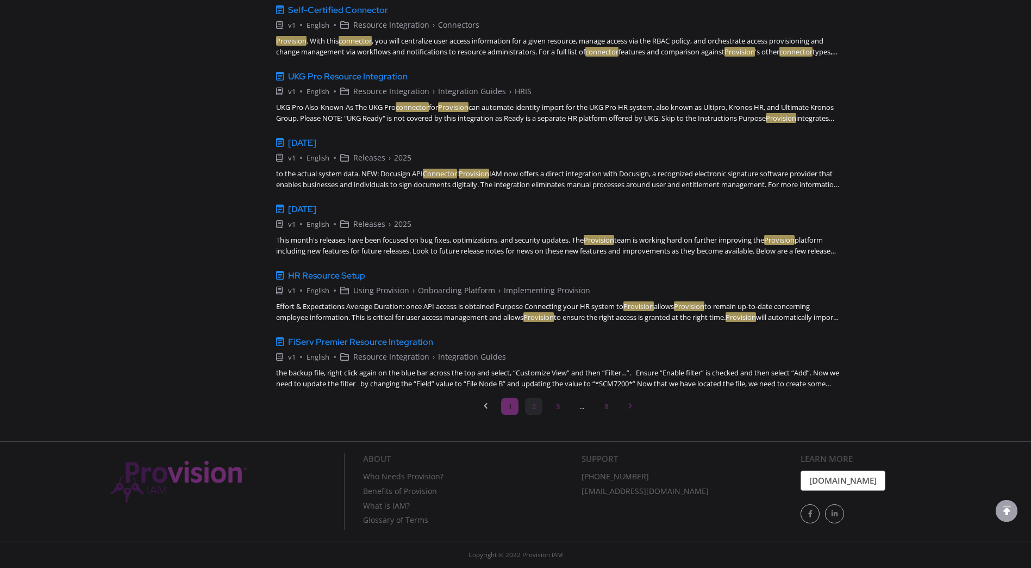
click at [530, 407] on link "2" at bounding box center [533, 405] width 17 height 17
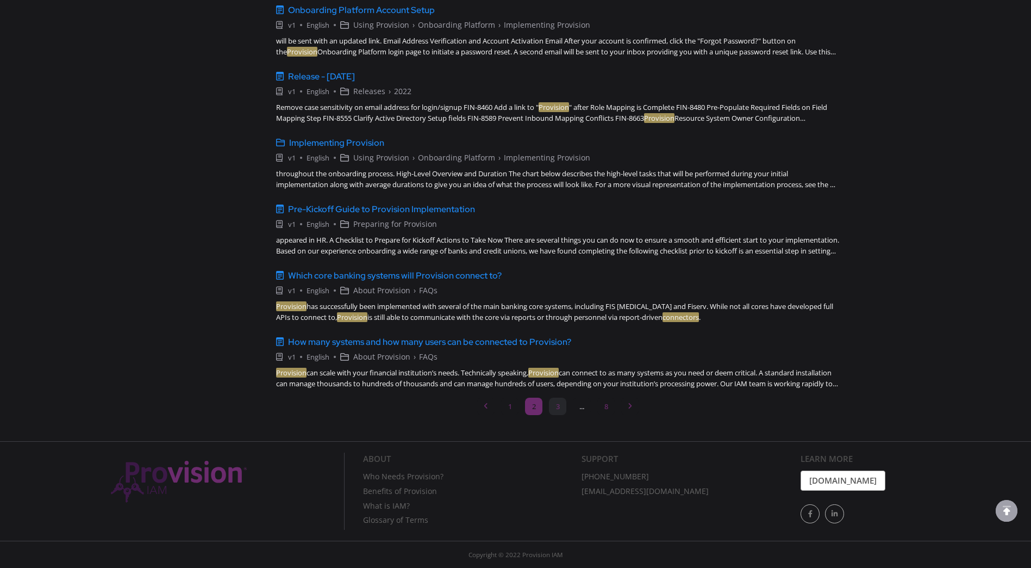
click at [558, 406] on link "3" at bounding box center [557, 405] width 17 height 17
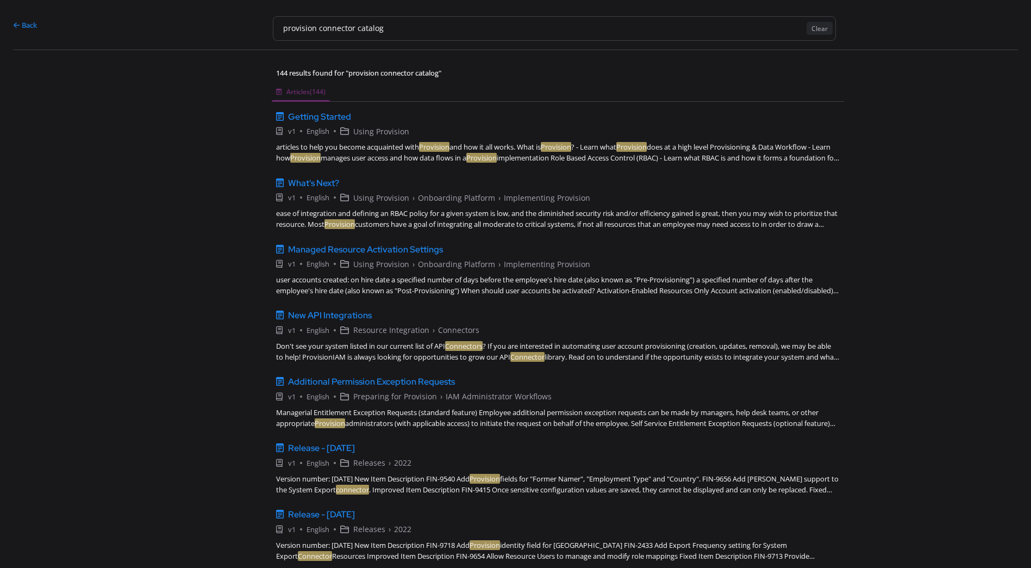
scroll to position [0, 0]
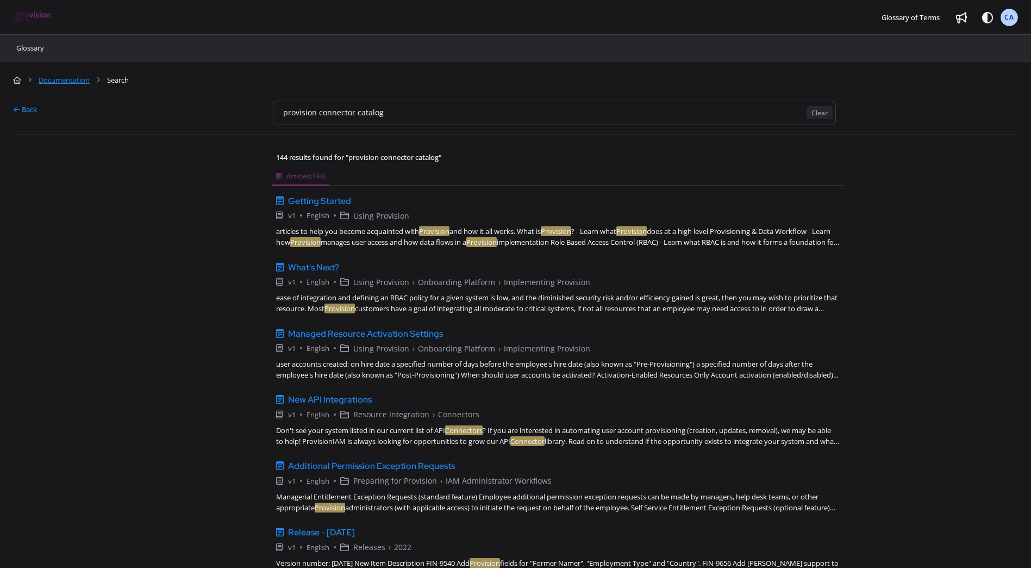
click at [77, 82] on link "Documentation" at bounding box center [64, 79] width 51 height 11
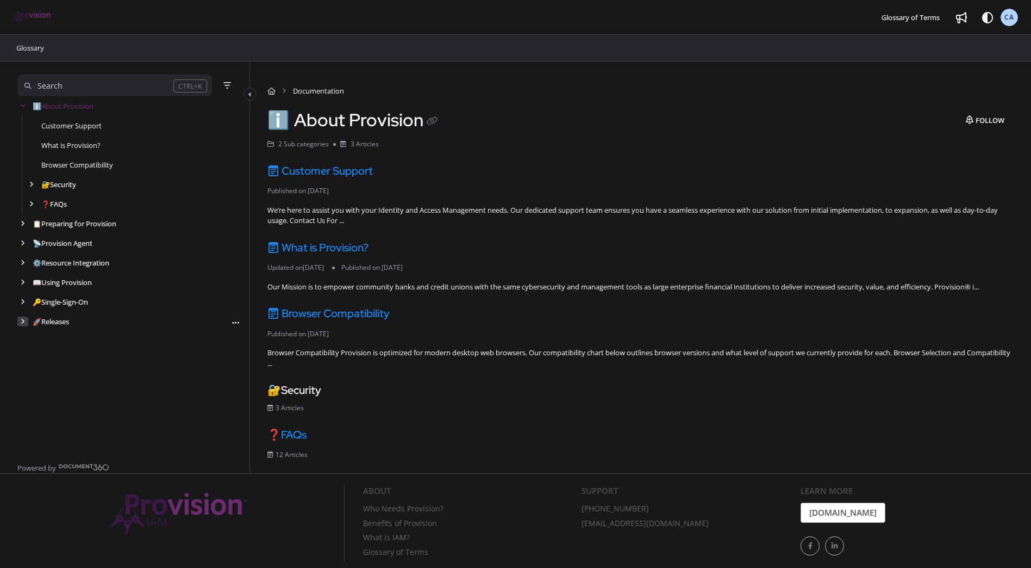
click at [25, 316] on div "arrow" at bounding box center [22, 321] width 11 height 10
click at [34, 339] on div "arrow" at bounding box center [31, 341] width 11 height 10
click at [71, 359] on link "August 2025" at bounding box center [60, 360] width 21 height 11
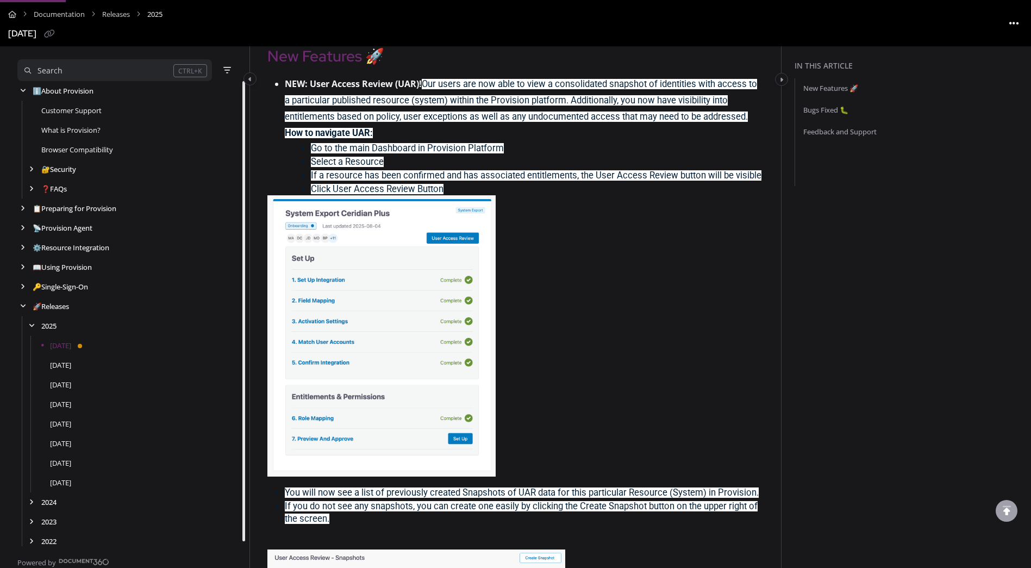
scroll to position [163, 0]
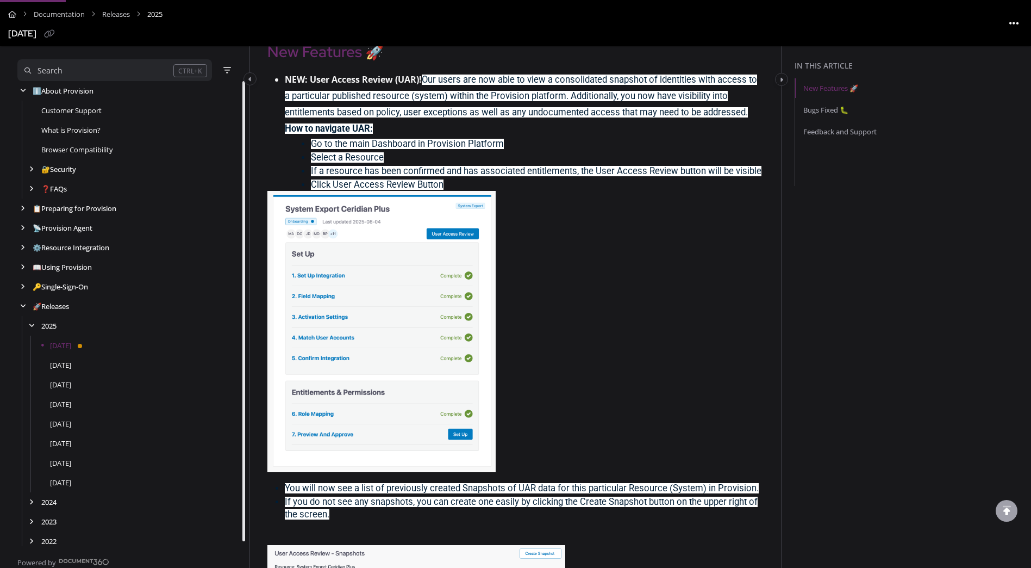
click at [611, 331] on p at bounding box center [515, 331] width 496 height 281
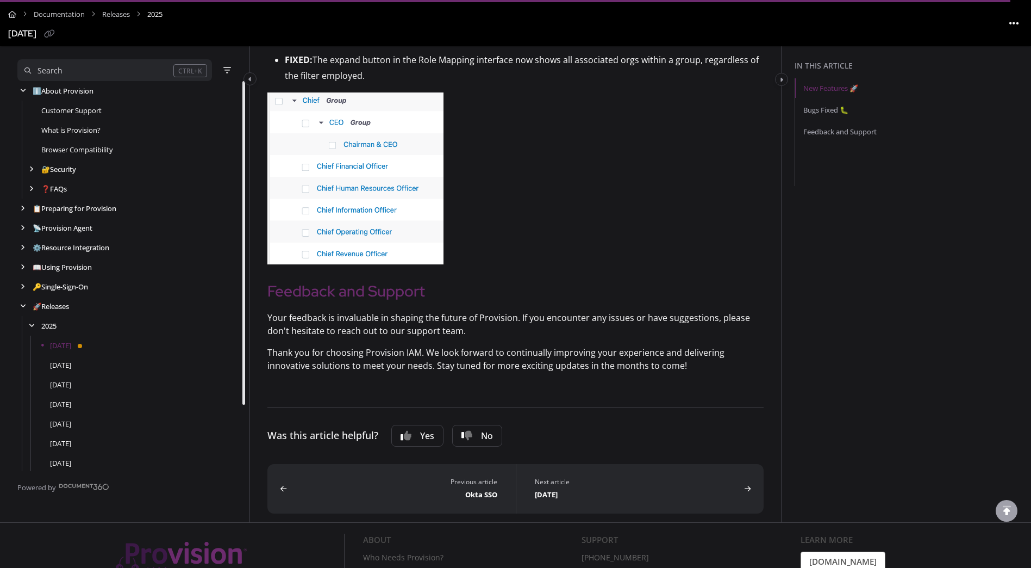
scroll to position [2501, 0]
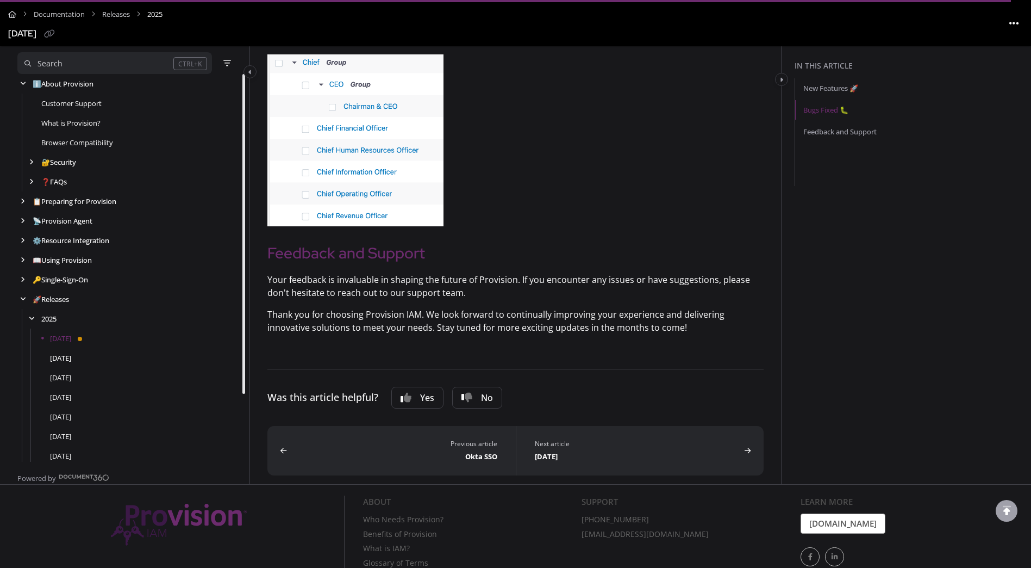
click at [61, 363] on link "July 2025" at bounding box center [60, 357] width 21 height 11
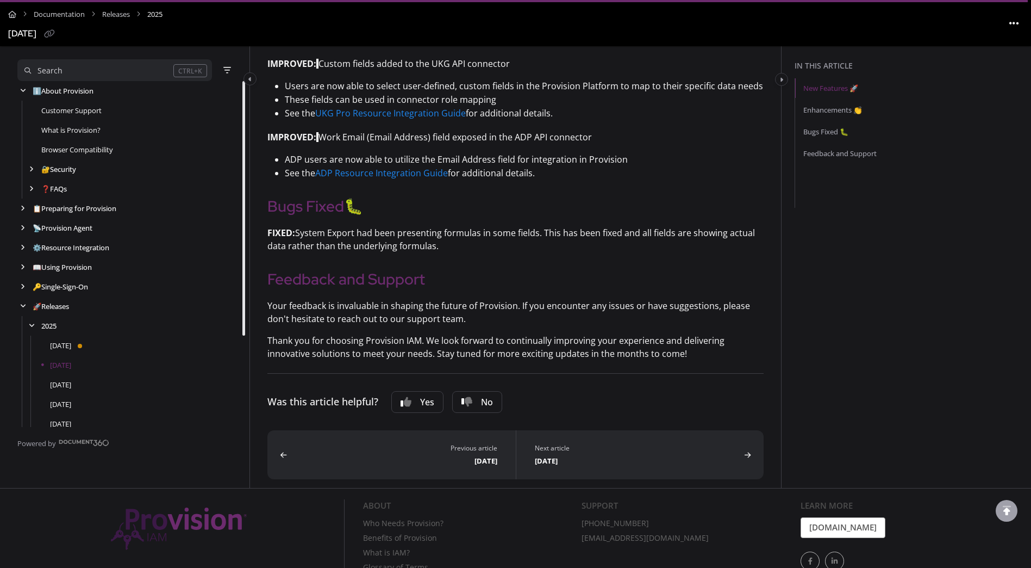
scroll to position [2446, 0]
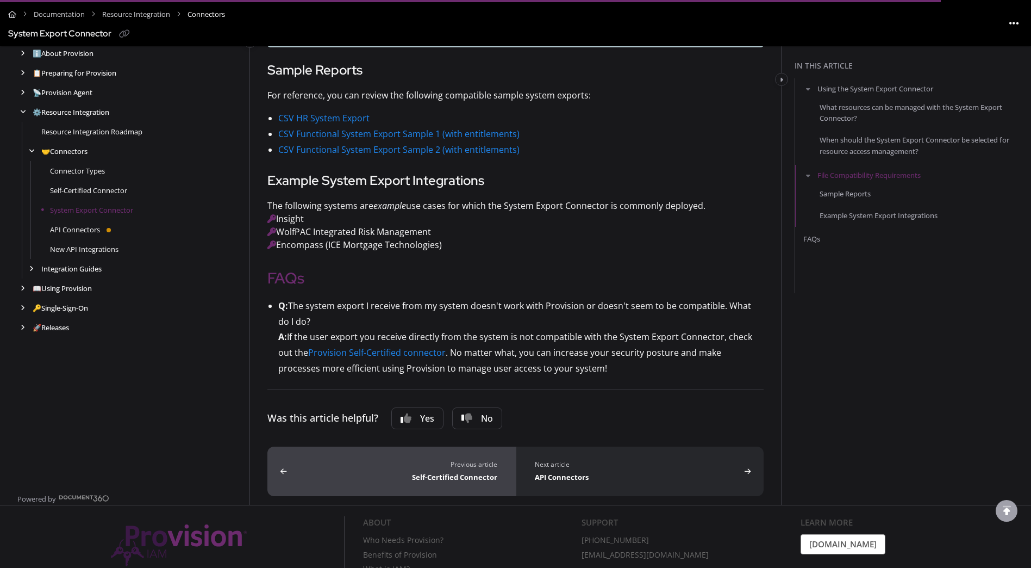
scroll to position [1087, 0]
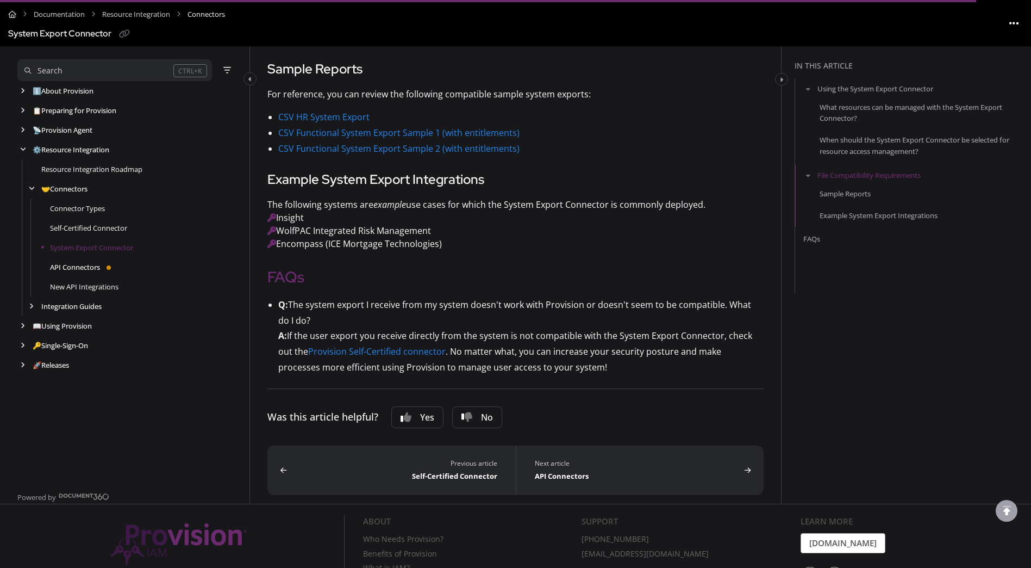
click at [65, 267] on link "API Connectors" at bounding box center [75, 266] width 50 height 11
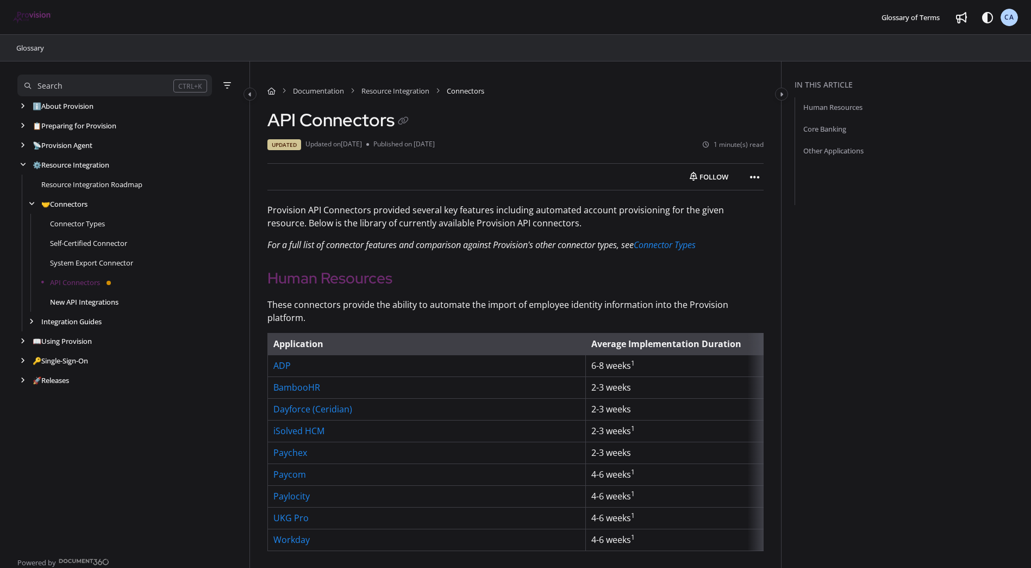
click at [67, 306] on link "New API Integrations" at bounding box center [84, 301] width 68 height 11
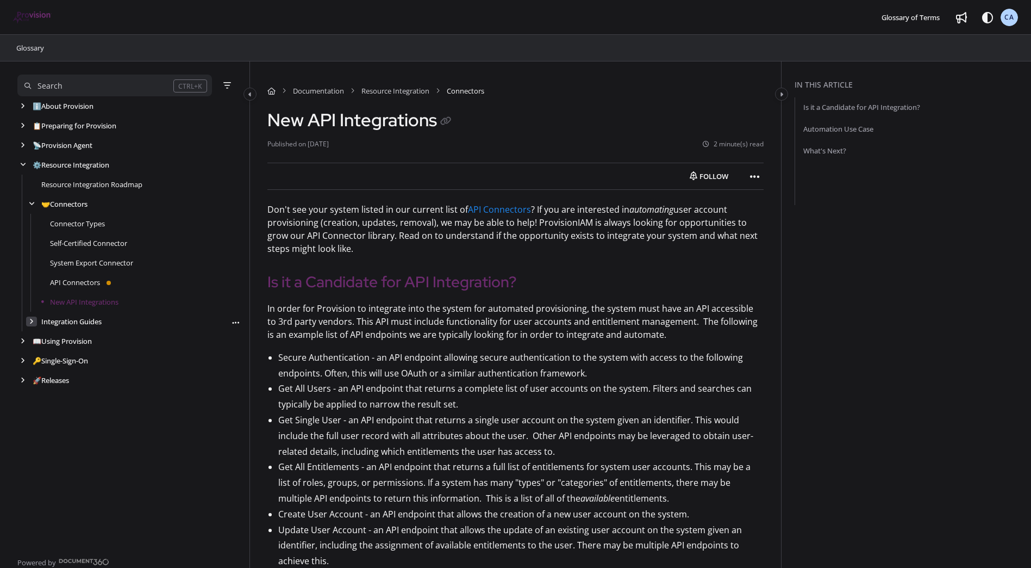
click at [30, 320] on icon "arrow" at bounding box center [31, 321] width 4 height 7
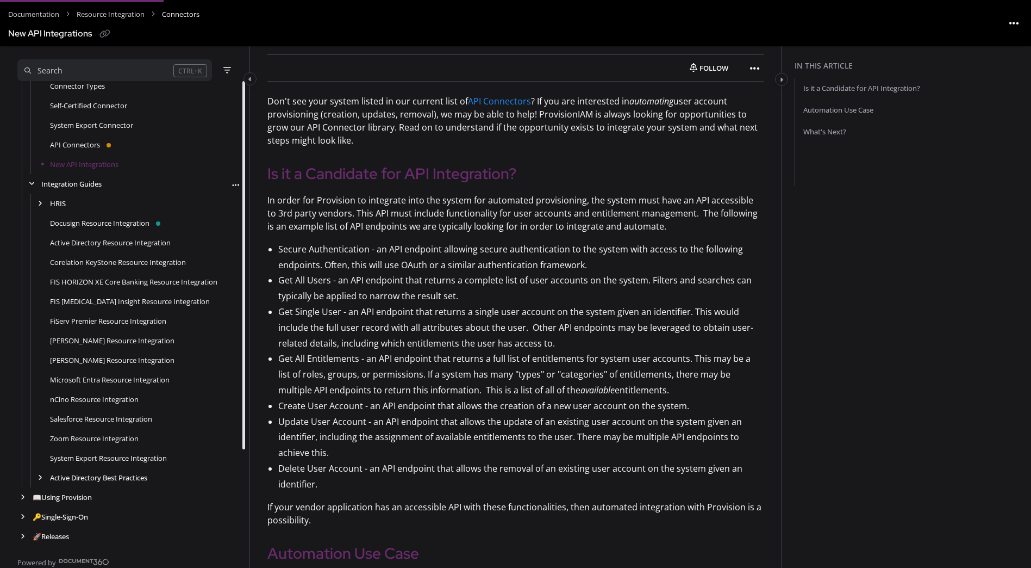
scroll to position [109, 0]
click at [16, 496] on aside "Search CTRL+K ℹ️ About Provision Use ↑/↓ to navigate Follow category Export PDF…" at bounding box center [125, 306] width 250 height 521
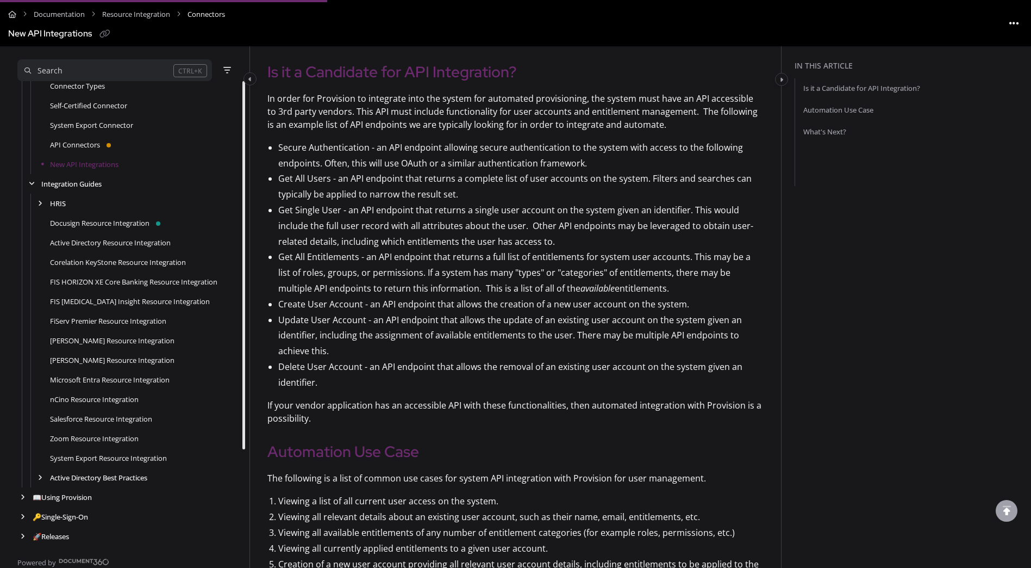
scroll to position [217, 0]
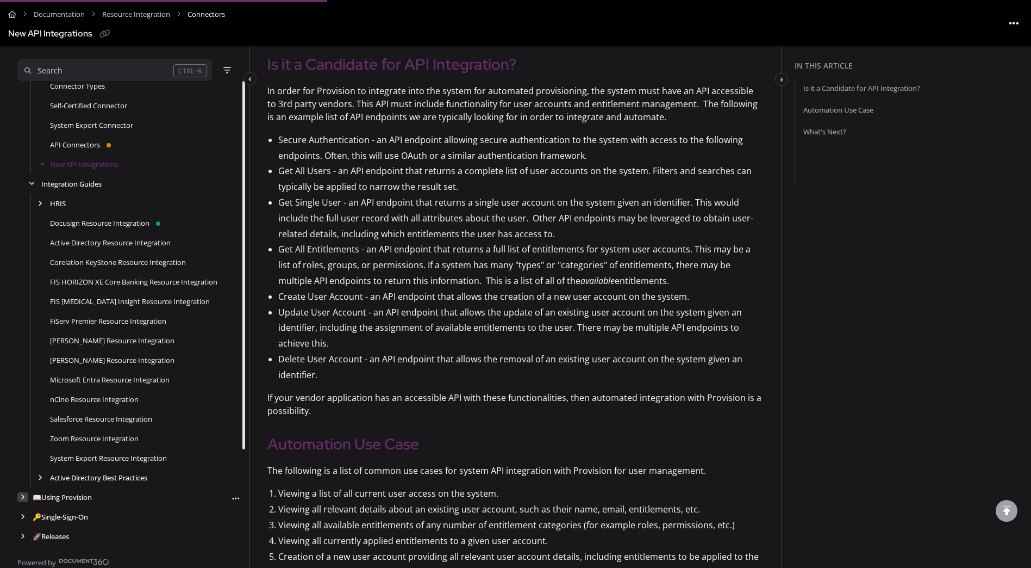
click at [22, 498] on icon "arrow" at bounding box center [23, 497] width 4 height 7
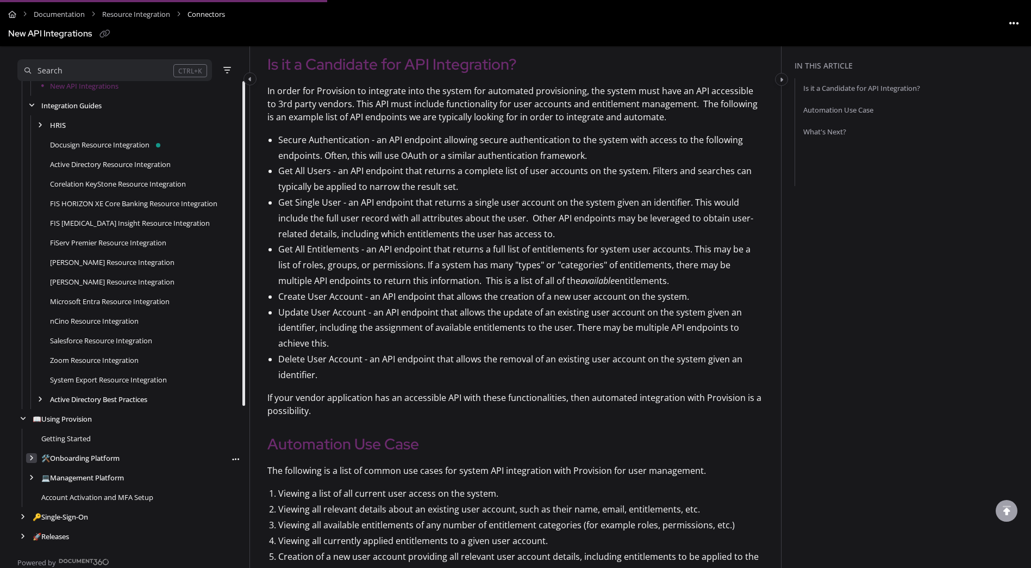
click at [33, 454] on icon "arrow" at bounding box center [31, 457] width 4 height 7
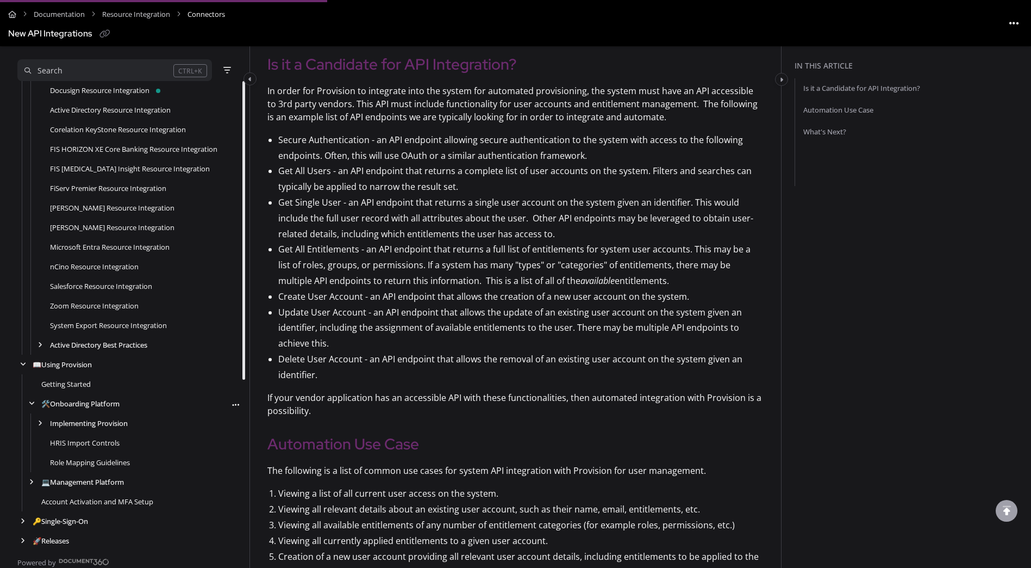
scroll to position [259, 0]
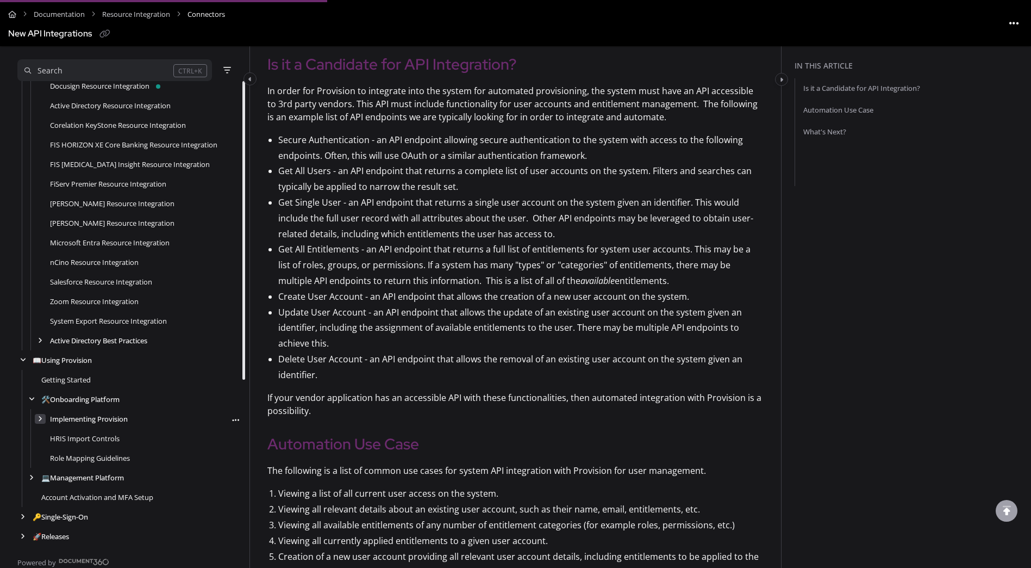
click at [42, 418] on icon "arrow" at bounding box center [40, 418] width 4 height 7
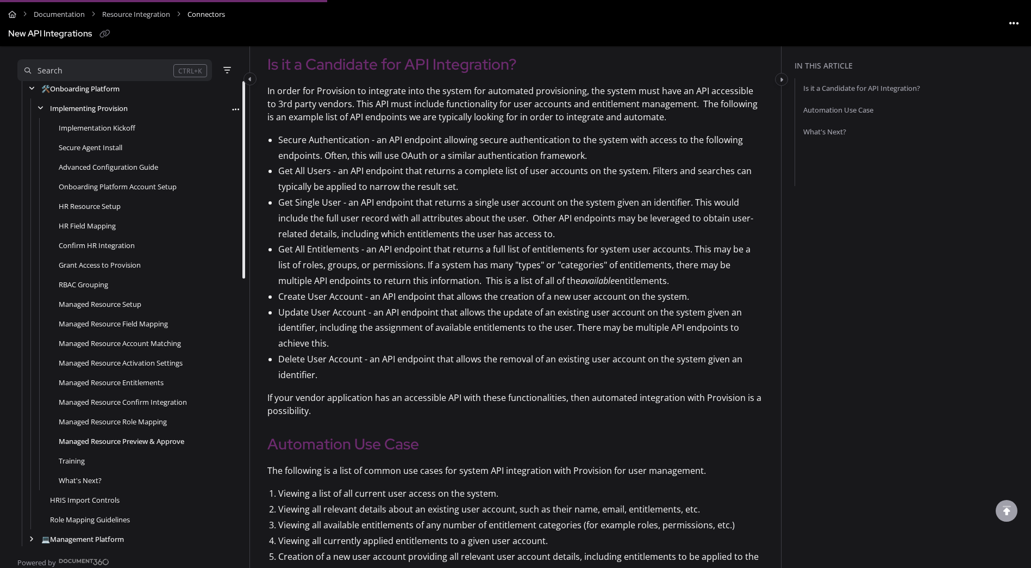
scroll to position [586, 0]
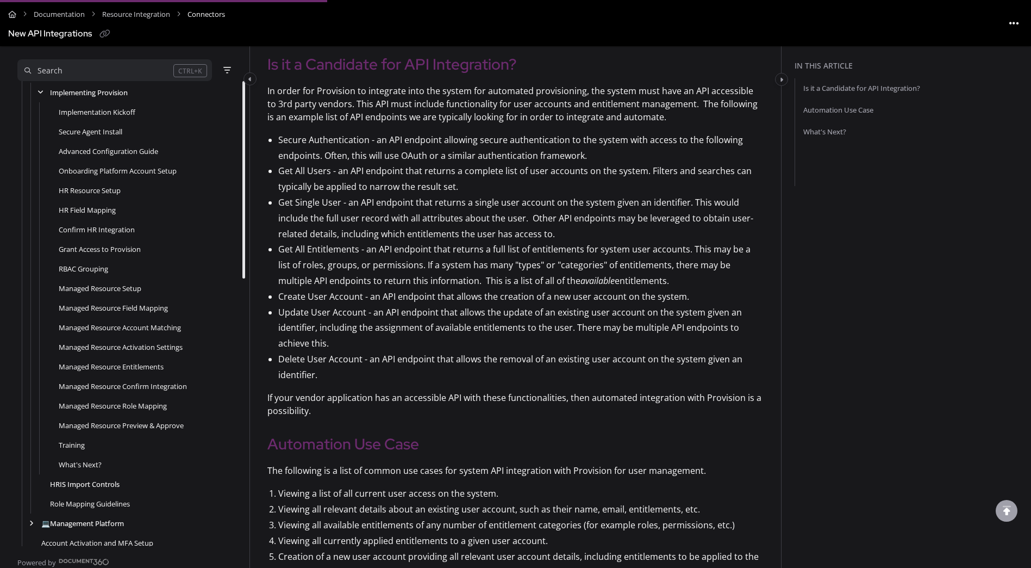
click at [88, 482] on link "HRIS Import Controls" at bounding box center [85, 483] width 70 height 11
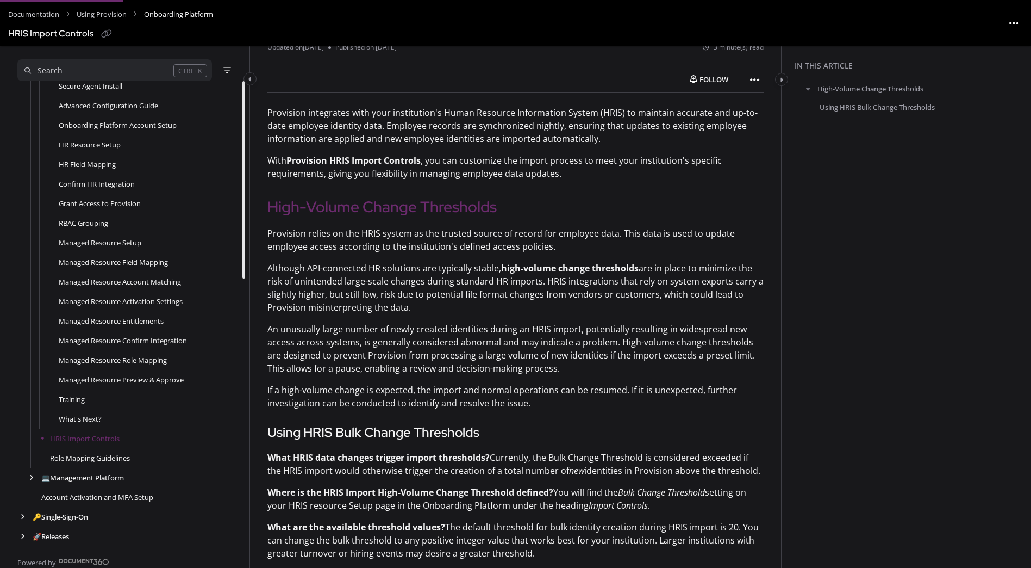
scroll to position [109, 0]
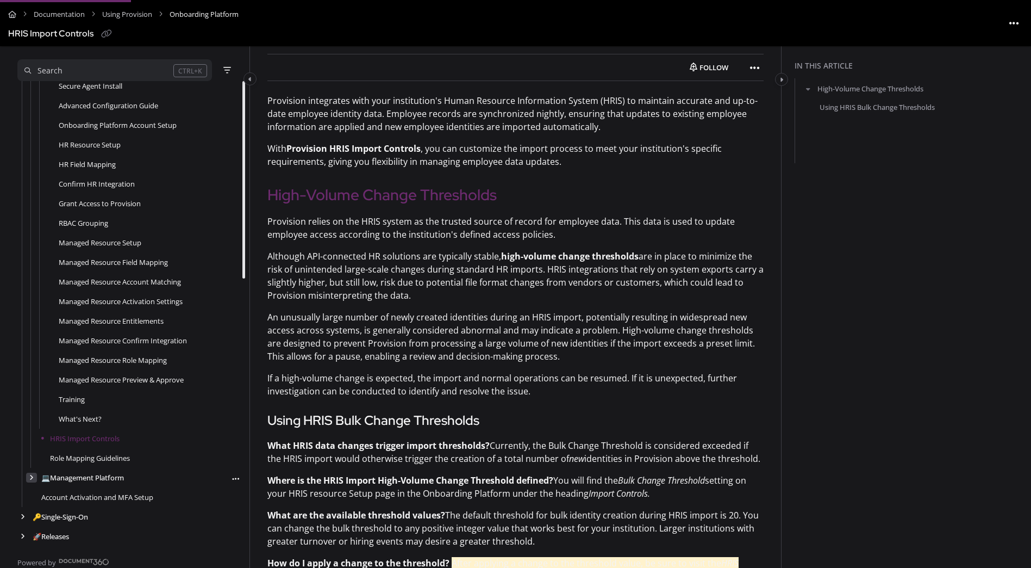
click at [32, 478] on icon "arrow" at bounding box center [31, 477] width 4 height 7
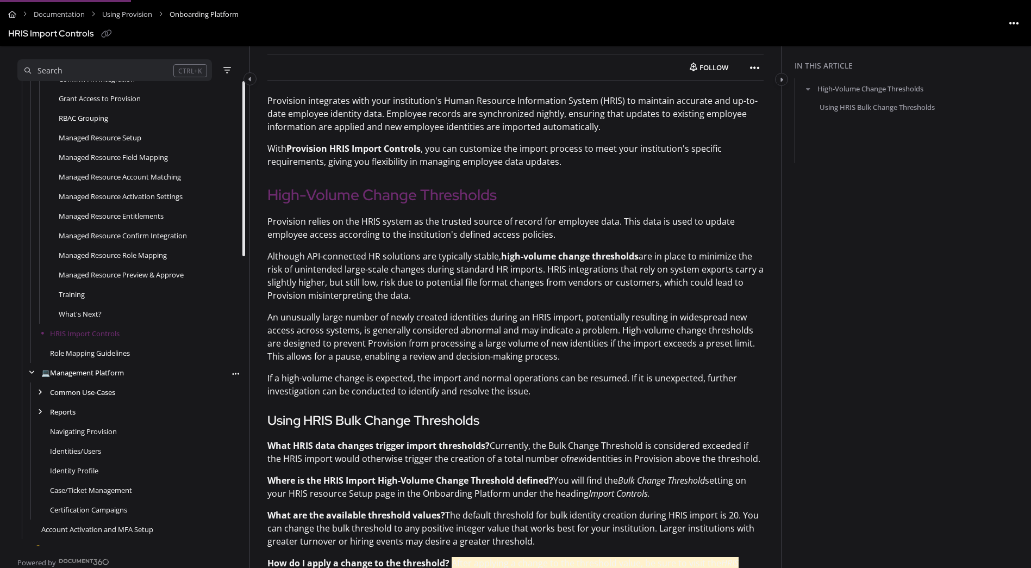
scroll to position [740, 0]
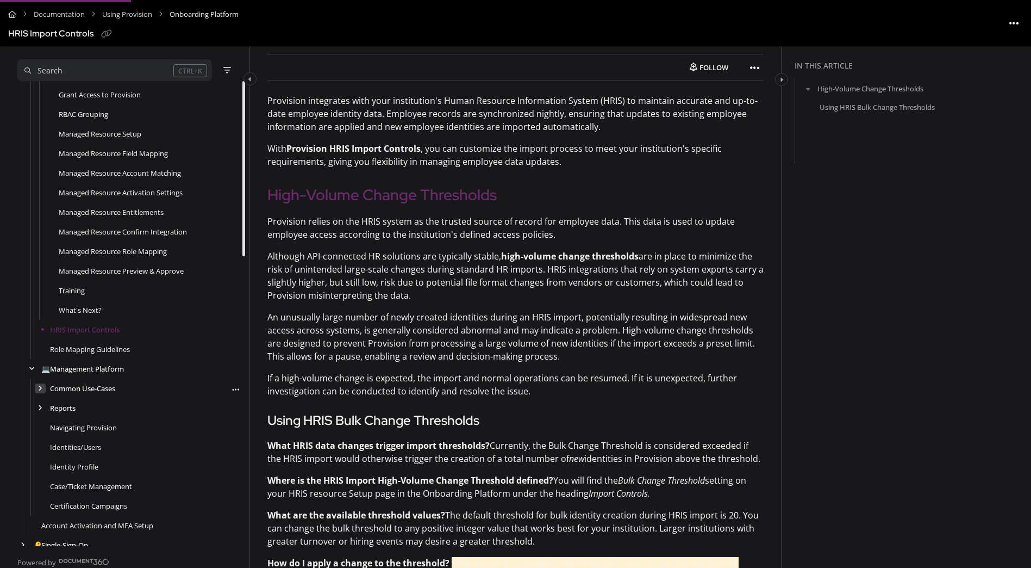
click at [38, 387] on icon "arrow" at bounding box center [40, 388] width 4 height 7
click at [40, 466] on icon "arrow" at bounding box center [40, 466] width 4 height 7
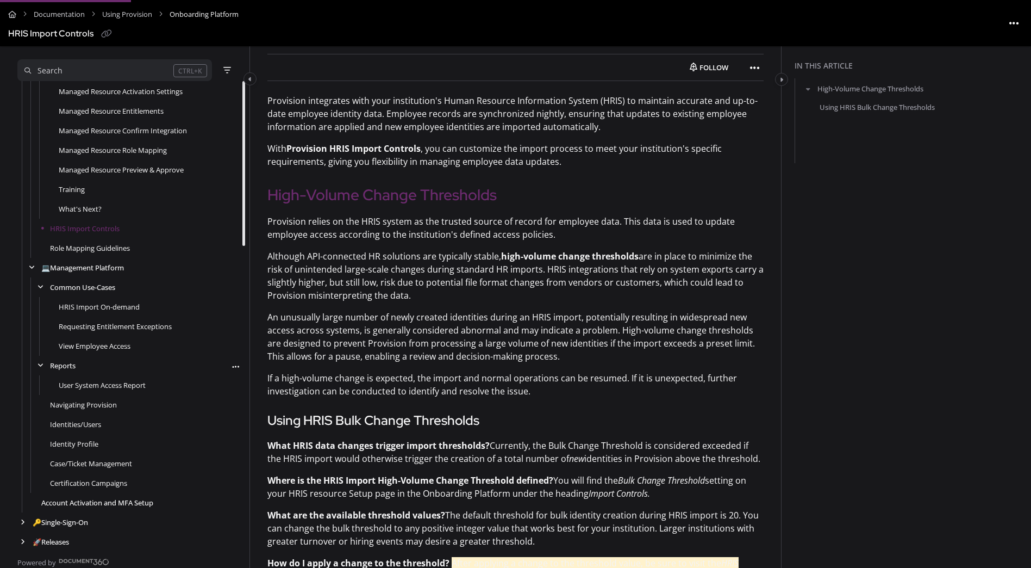
scroll to position [846, 0]
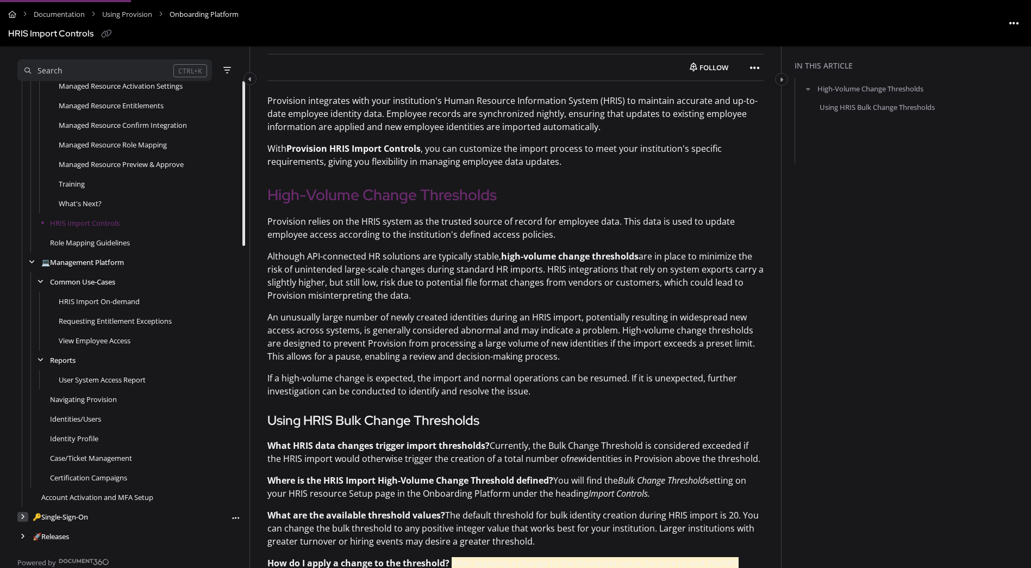
click at [20, 519] on div "arrow" at bounding box center [22, 517] width 11 height 10
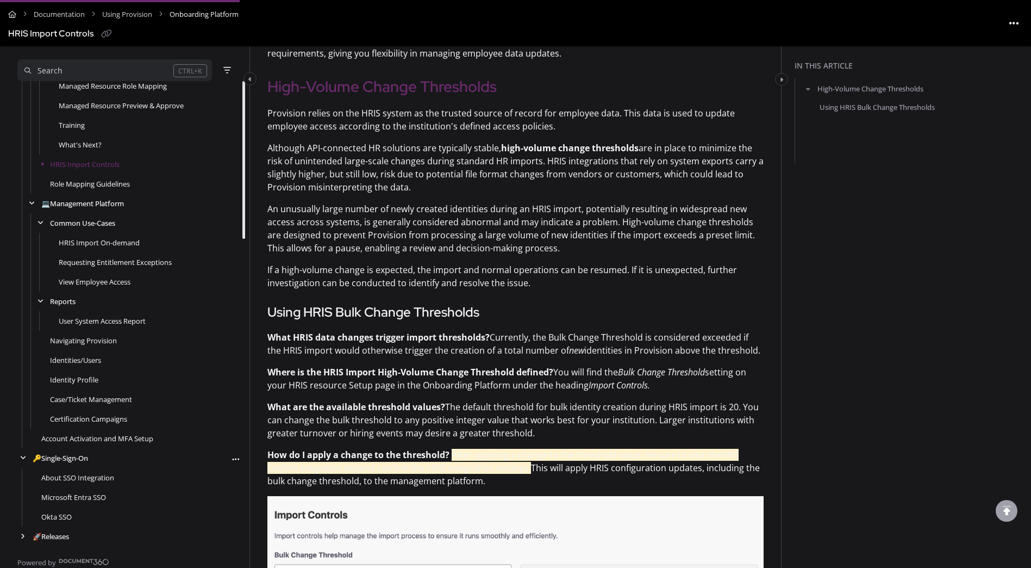
scroll to position [217, 0]
click at [20, 534] on div "arrow" at bounding box center [22, 536] width 11 height 10
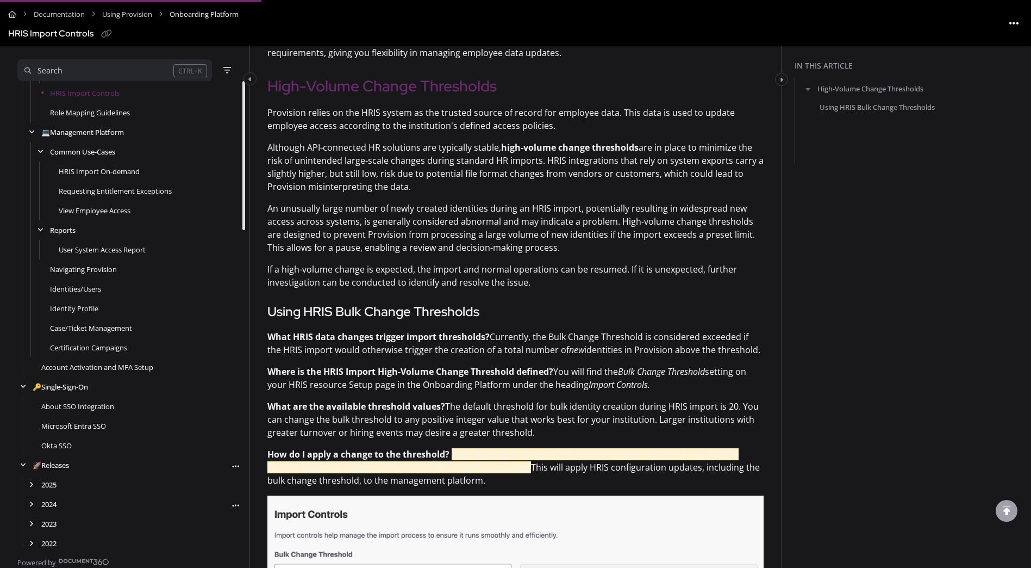
scroll to position [983, 0]
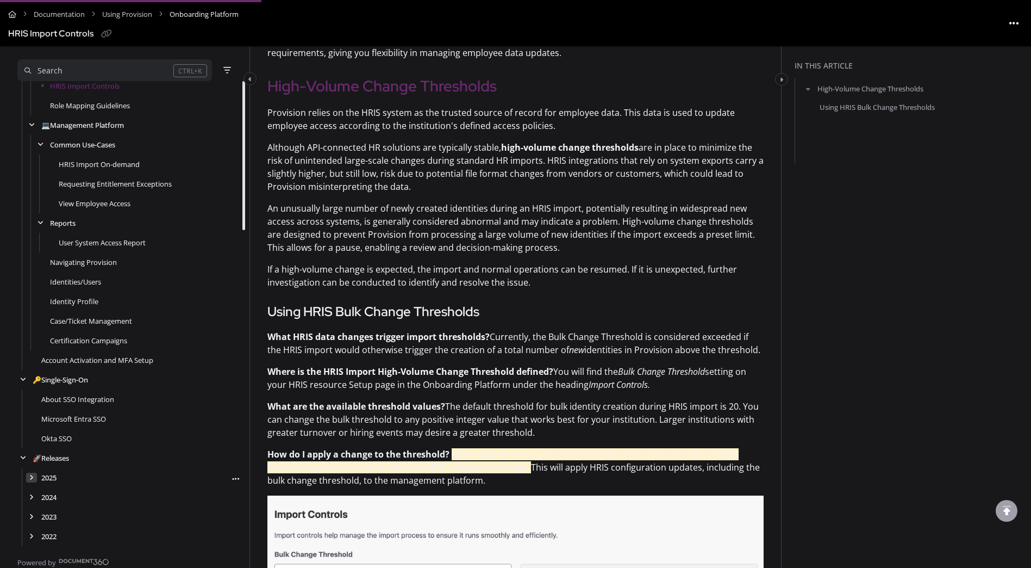
click at [30, 474] on icon "arrow" at bounding box center [31, 477] width 4 height 7
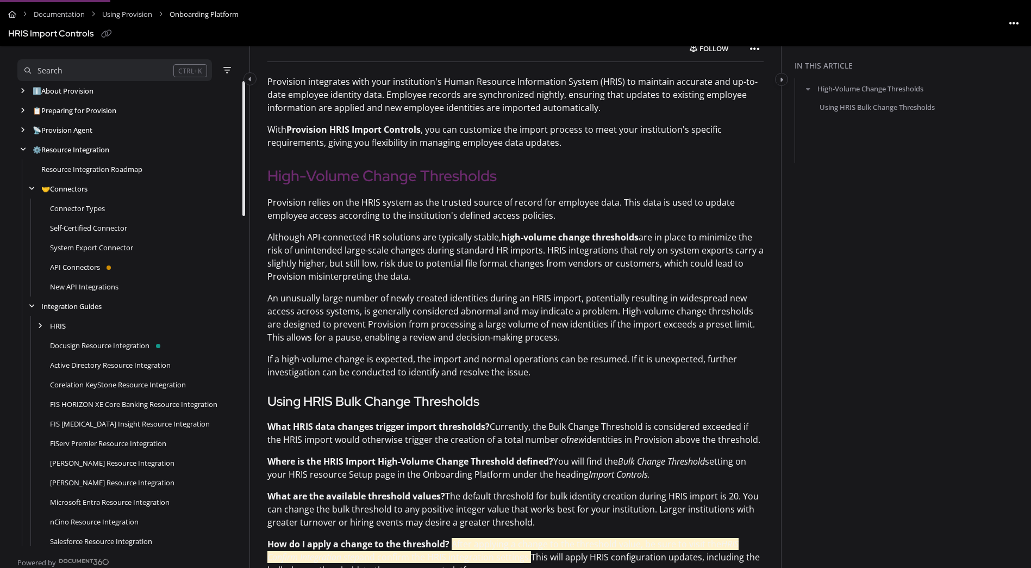
scroll to position [0, 0]
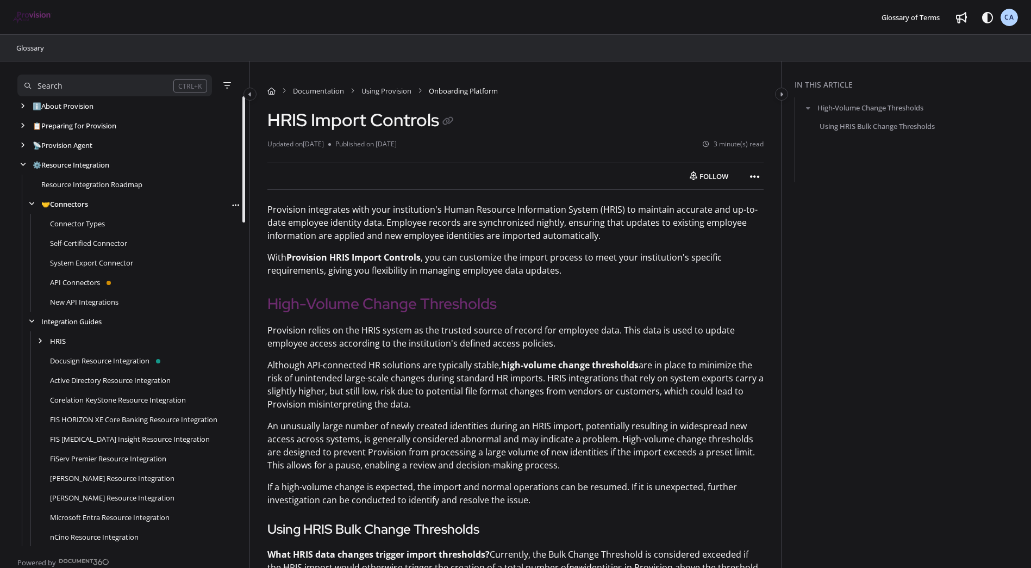
click at [58, 199] on link "🤝 Connectors" at bounding box center [64, 203] width 47 height 11
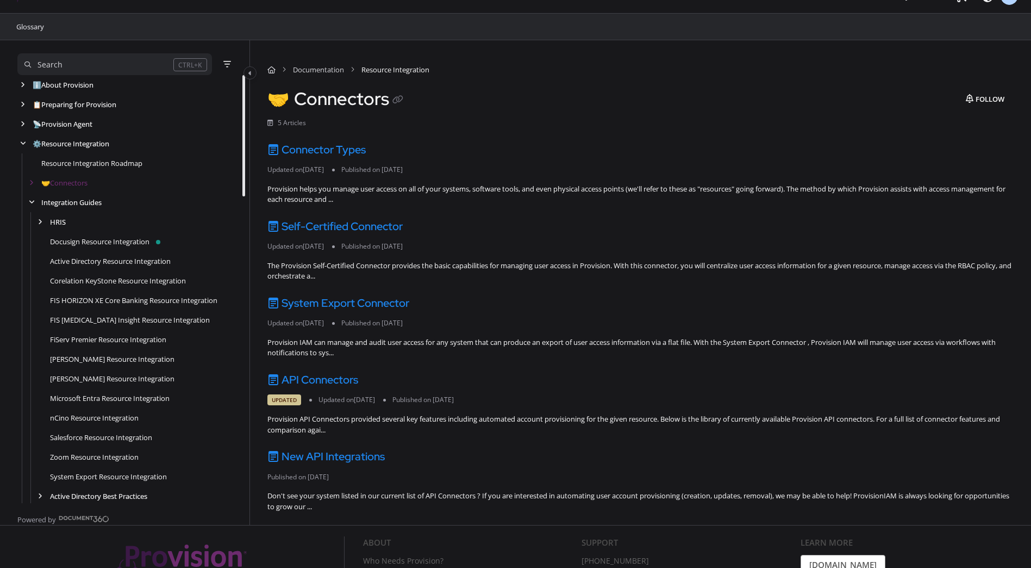
scroll to position [105, 0]
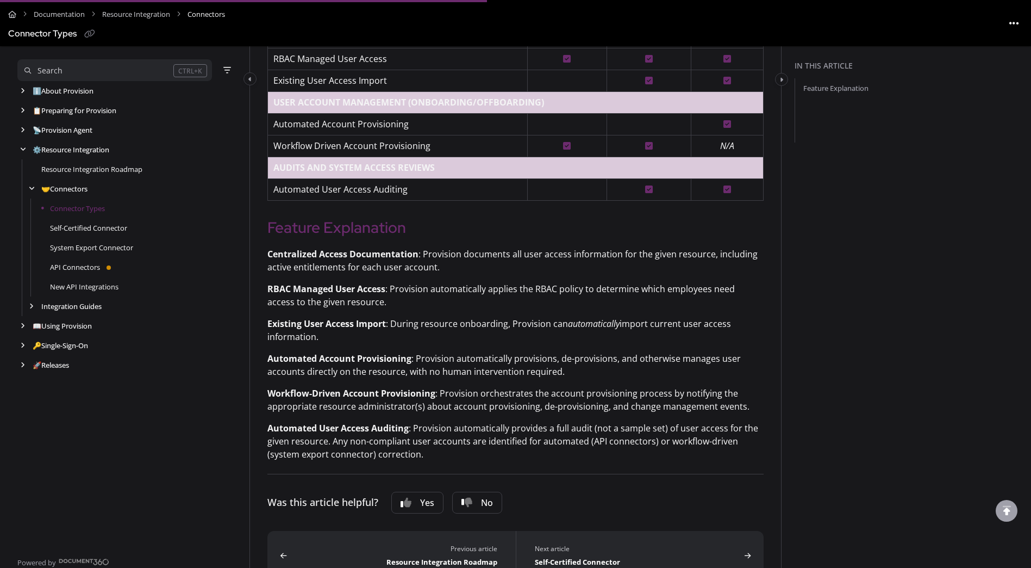
scroll to position [528, 0]
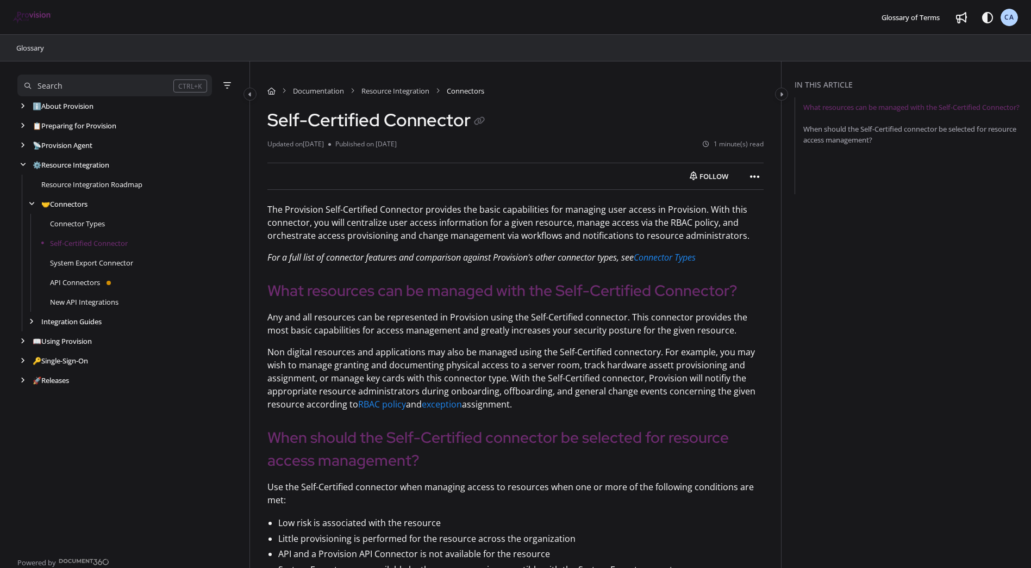
click at [823, 111] on link "What resources can be managed with the Self-Certified Connector?" at bounding box center [912, 107] width 216 height 11
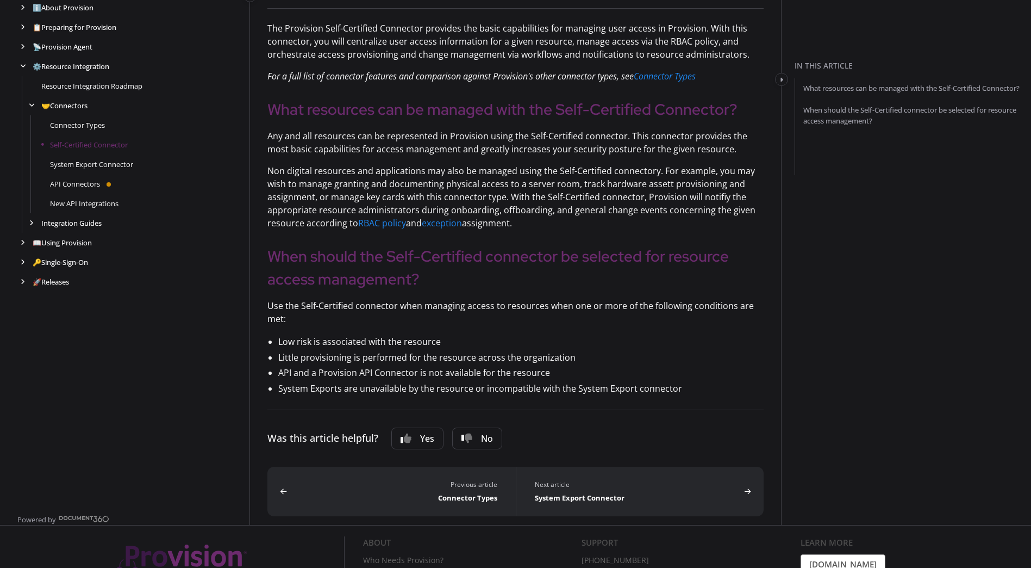
scroll to position [230, 0]
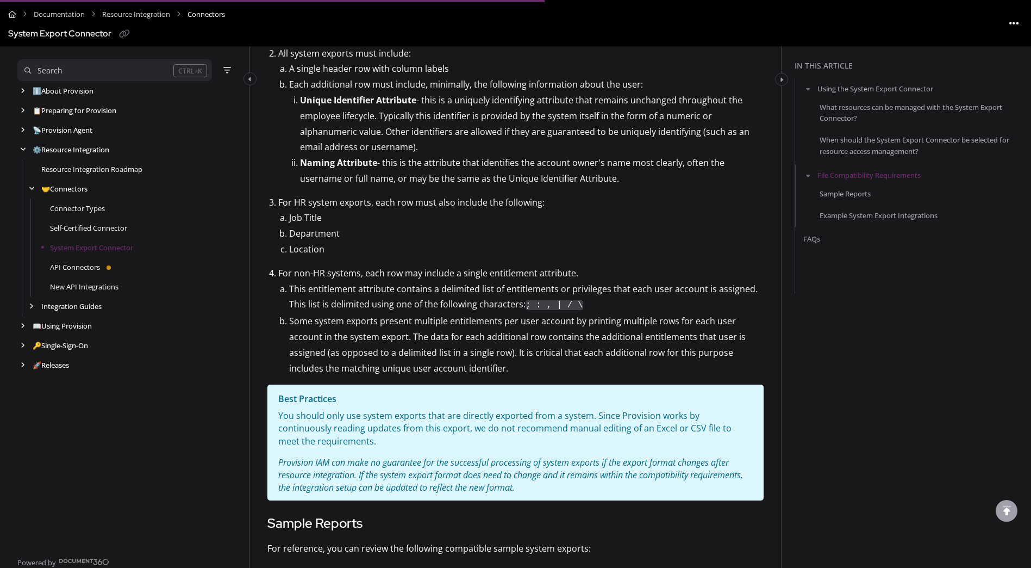
scroll to position [652, 0]
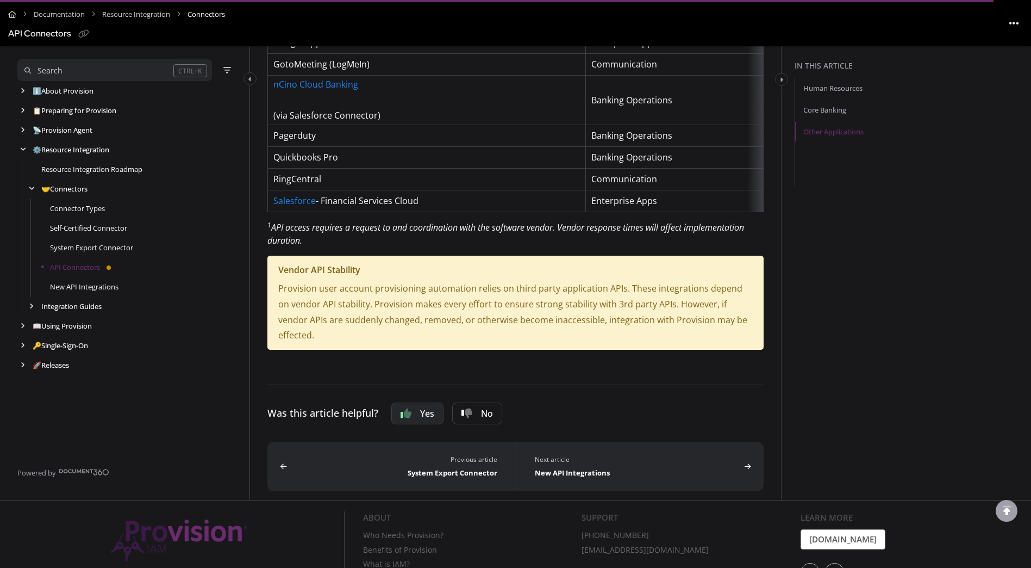
scroll to position [1016, 0]
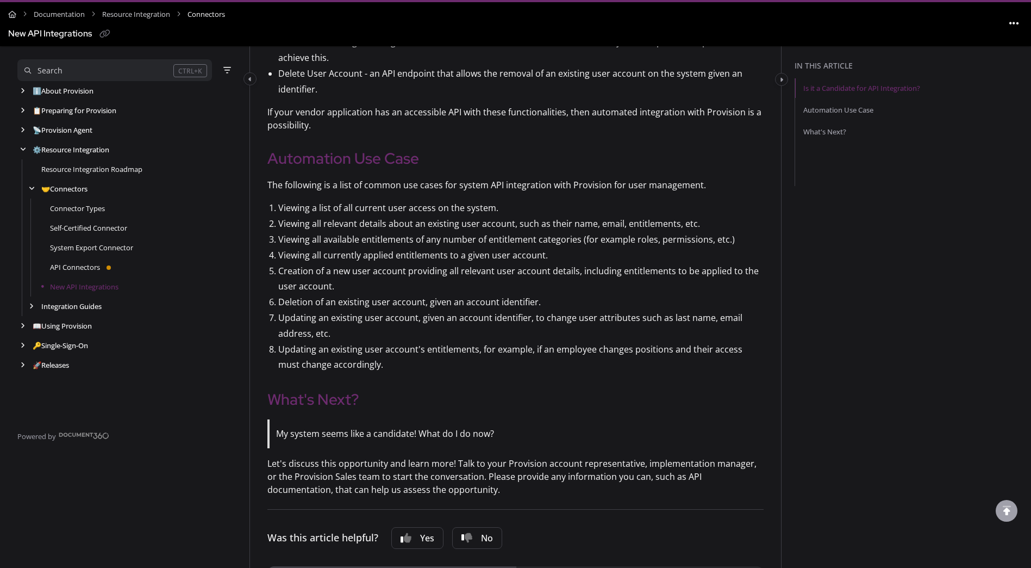
scroll to position [686, 0]
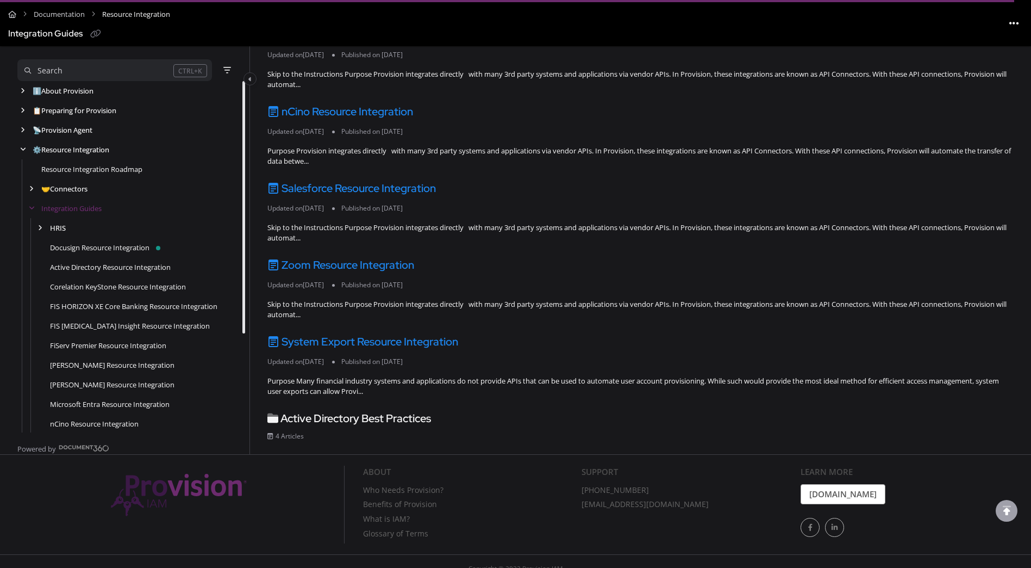
scroll to position [799, 0]
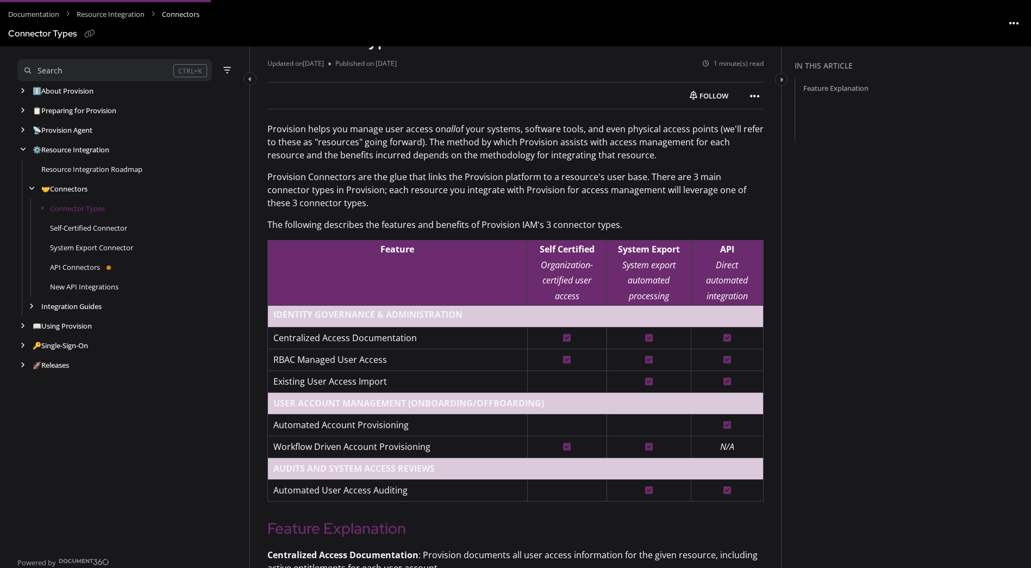
scroll to position [109, 0]
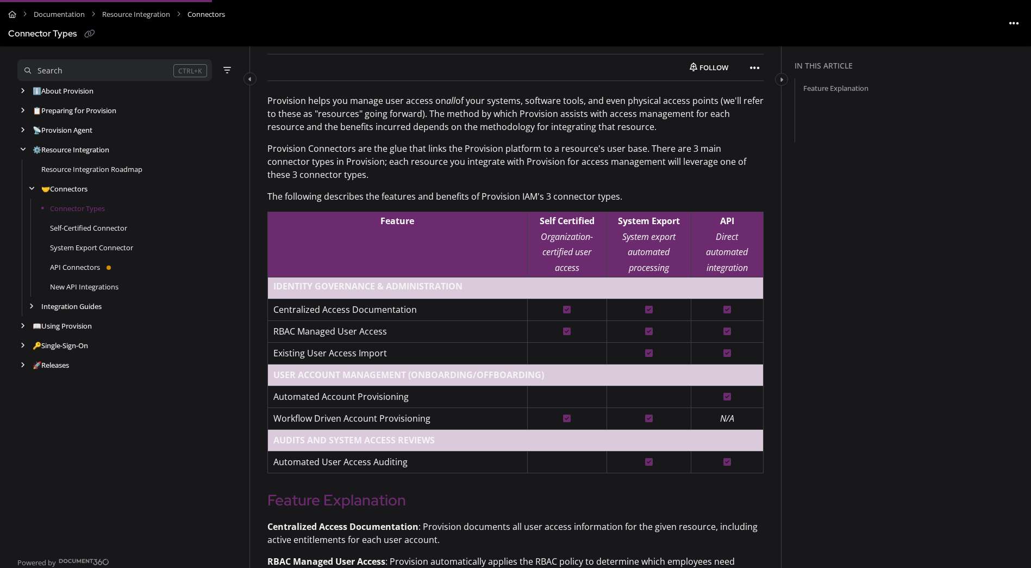
click at [580, 245] on p "Self Certified Organization-certified user access" at bounding box center [567, 244] width 68 height 63
drag, startPoint x: 565, startPoint y: 307, endPoint x: 572, endPoint y: 263, distance: 44.0
click at [568, 303] on p at bounding box center [567, 310] width 68 height 16
drag, startPoint x: 566, startPoint y: 231, endPoint x: 626, endPoint y: 227, distance: 59.4
click at [568, 231] on em "Organization-certified user access" at bounding box center [567, 252] width 52 height 43
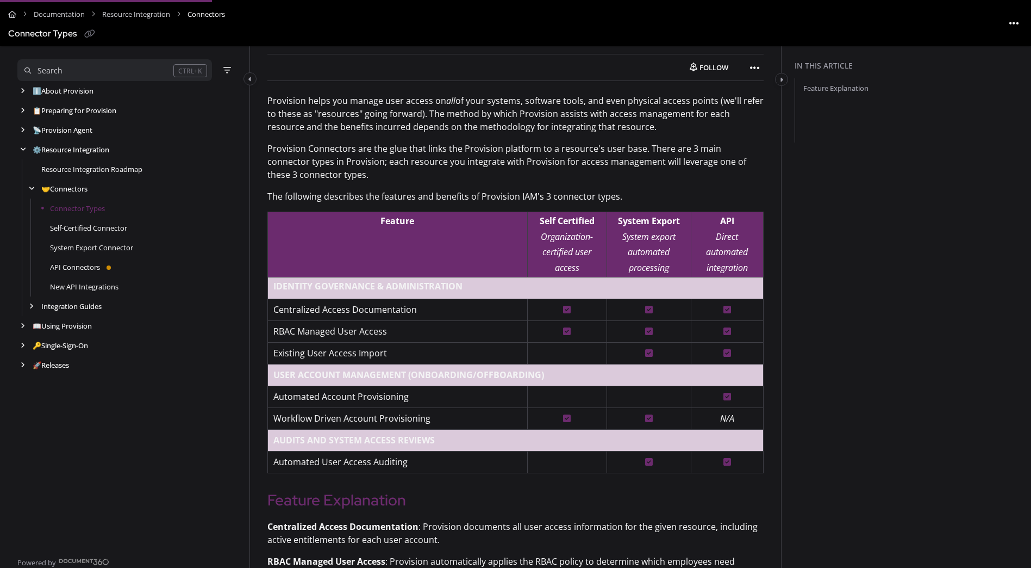
drag, startPoint x: 626, startPoint y: 227, endPoint x: 633, endPoint y: 229, distance: 7.9
click at [633, 229] on p "System Export System export automated processing" at bounding box center [649, 244] width 73 height 63
drag, startPoint x: 633, startPoint y: 229, endPoint x: 737, endPoint y: 233, distance: 103.4
click at [737, 233] on em "Direct automated integration" at bounding box center [727, 252] width 42 height 43
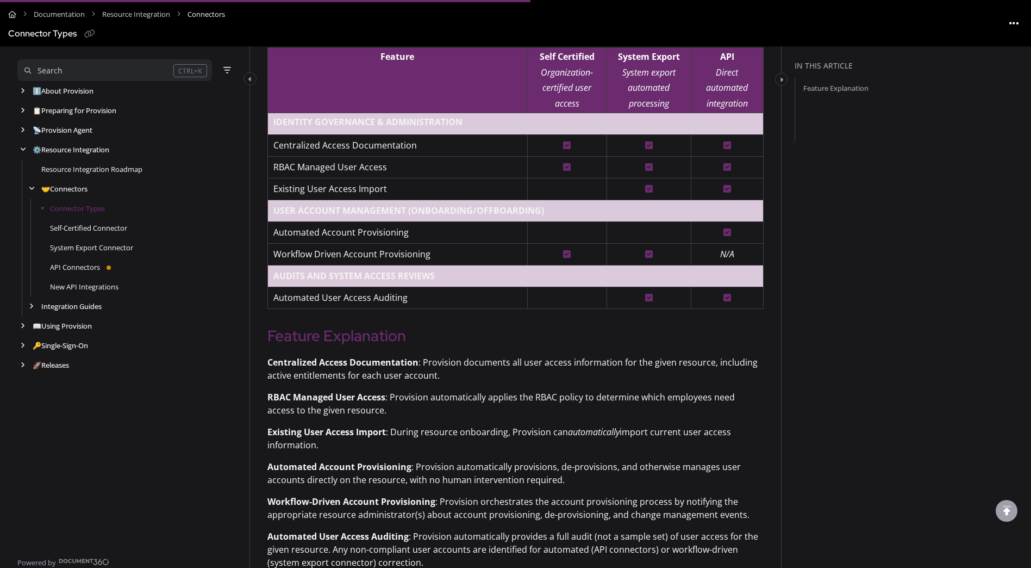
scroll to position [272, 0]
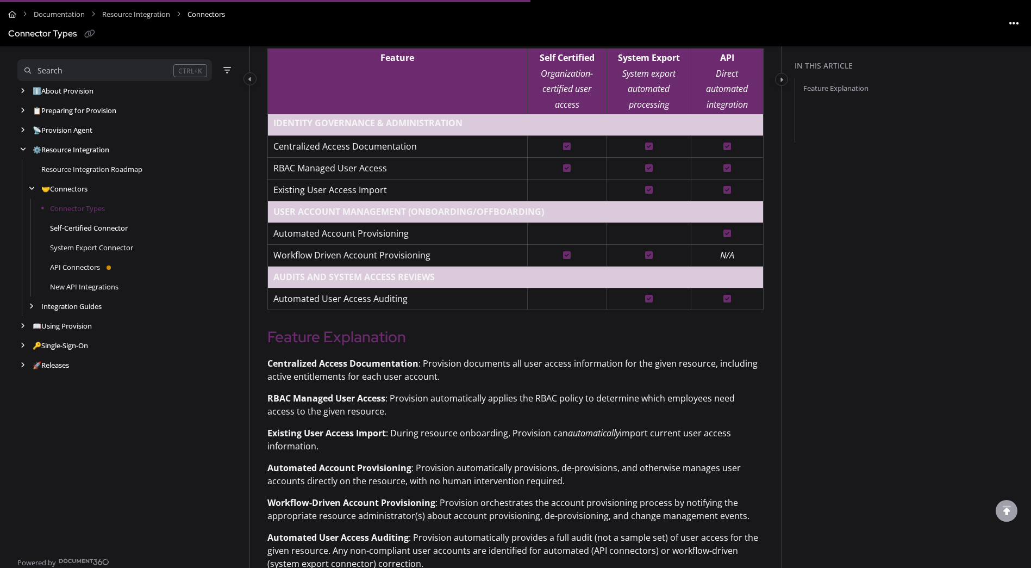
click at [87, 227] on link "Self-Certified Connector" at bounding box center [89, 227] width 78 height 11
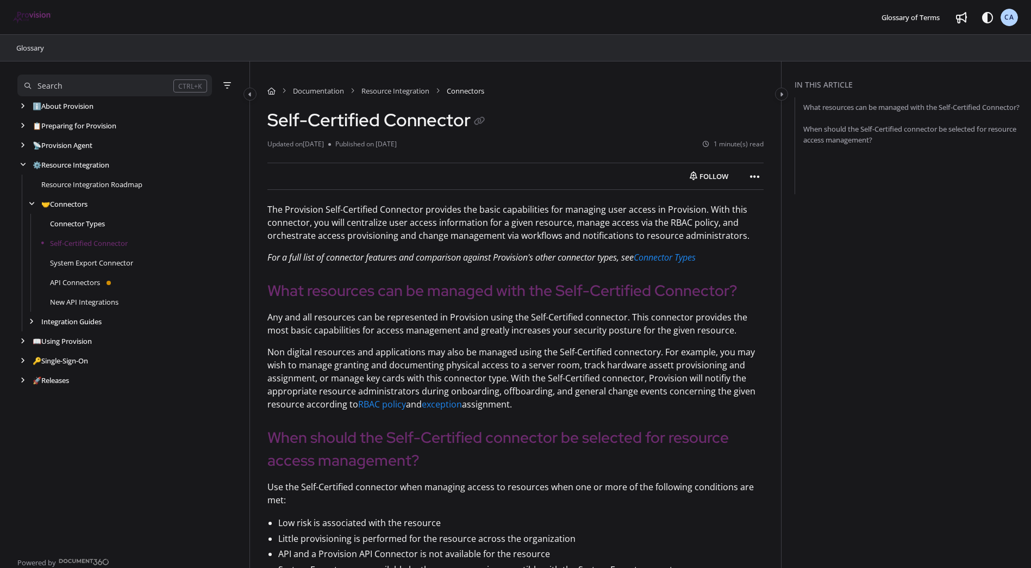
click at [70, 225] on link "Connector Types" at bounding box center [77, 223] width 55 height 11
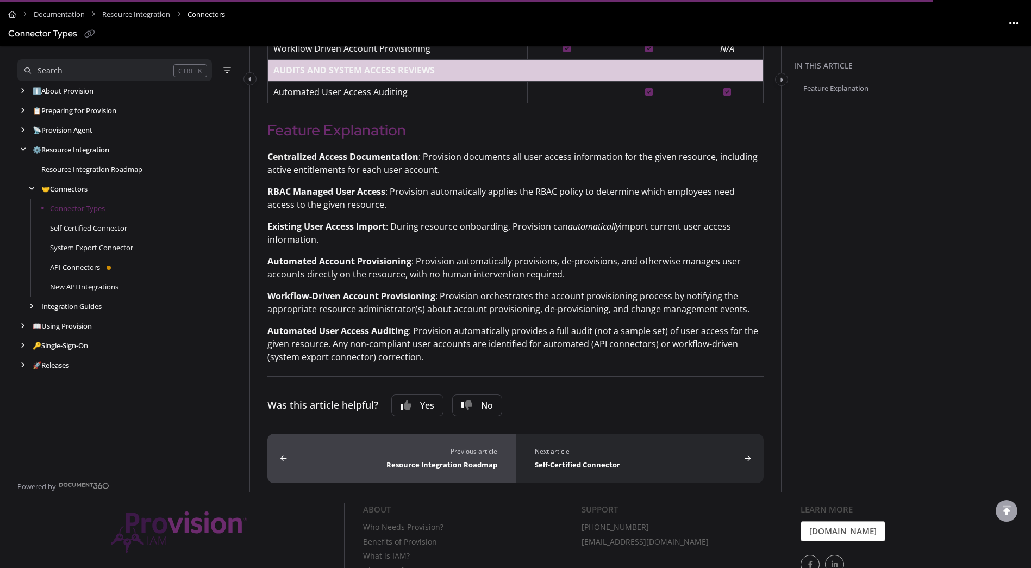
scroll to position [528, 0]
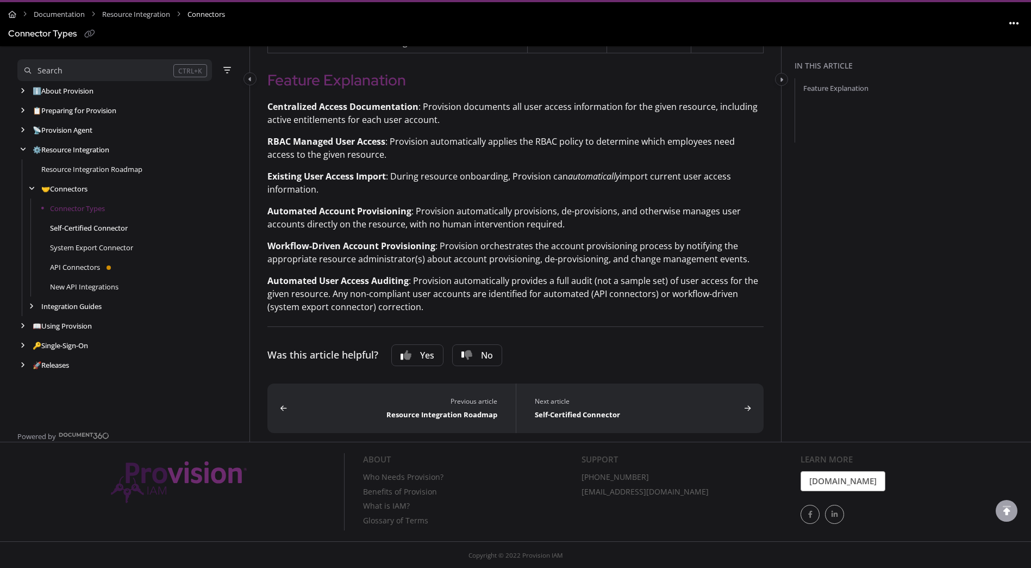
click at [89, 230] on link "Self-Certified Connector" at bounding box center [89, 227] width 78 height 11
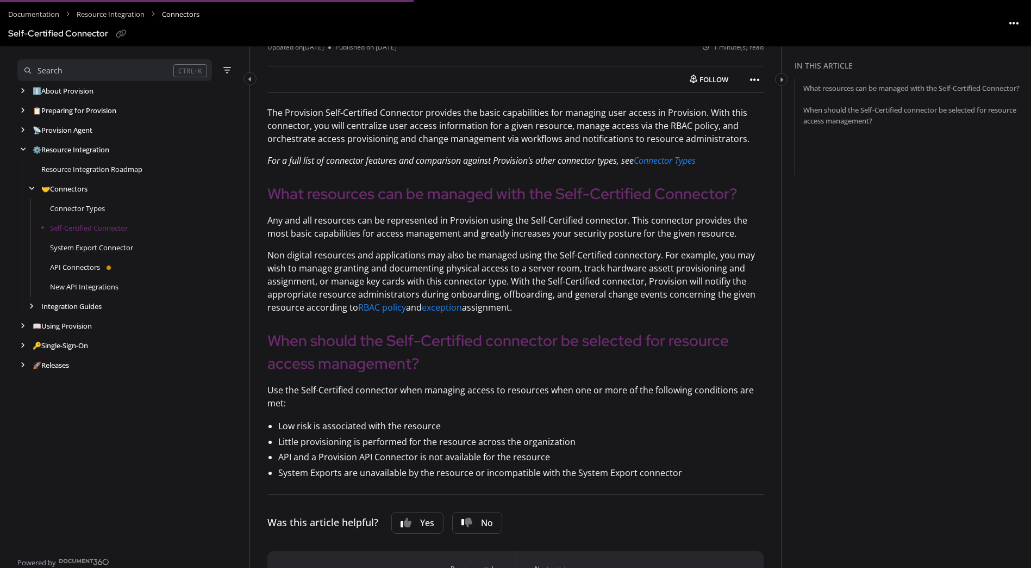
scroll to position [109, 0]
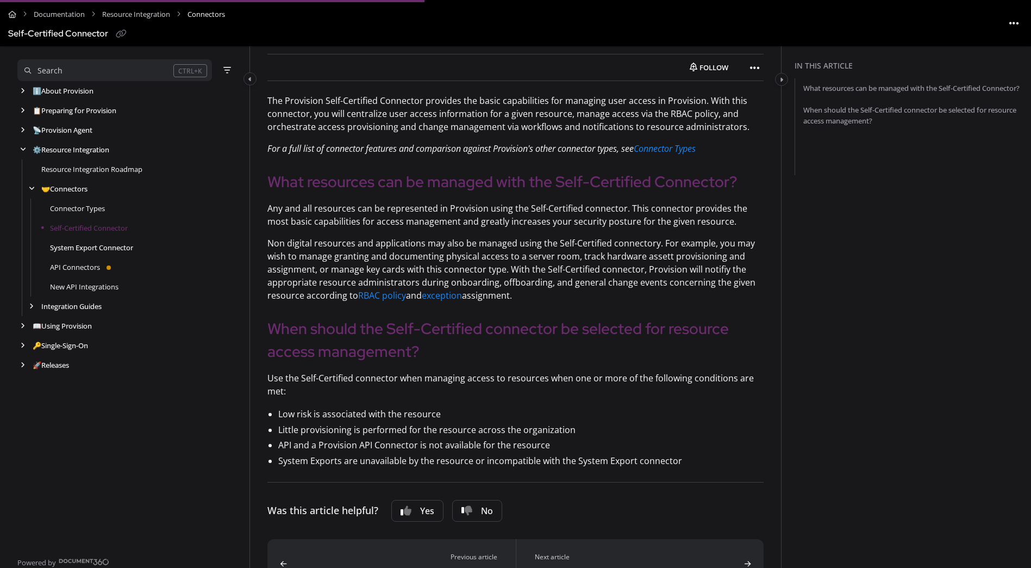
click at [85, 248] on link "System Export Connector" at bounding box center [91, 247] width 83 height 11
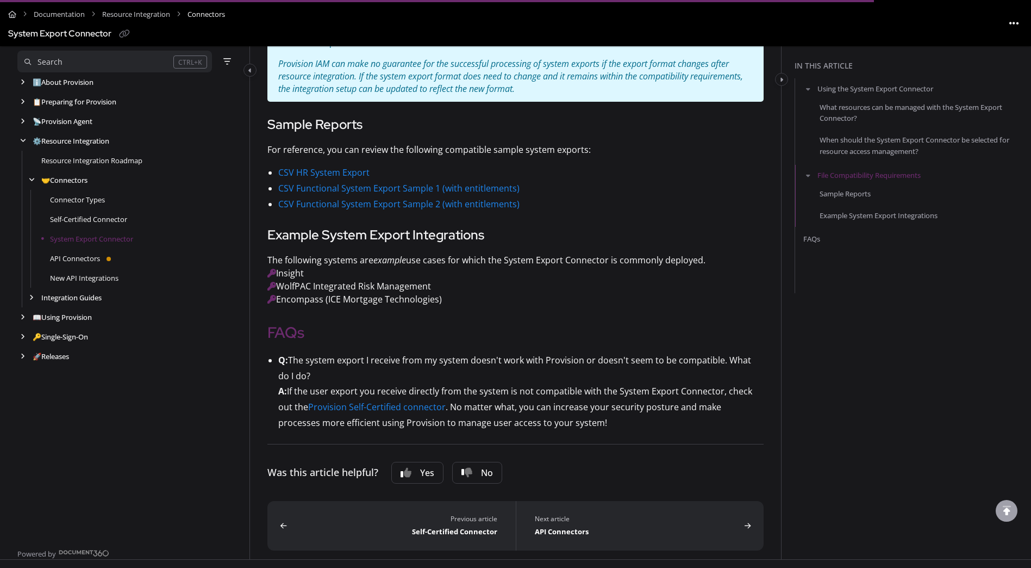
scroll to position [1033, 0]
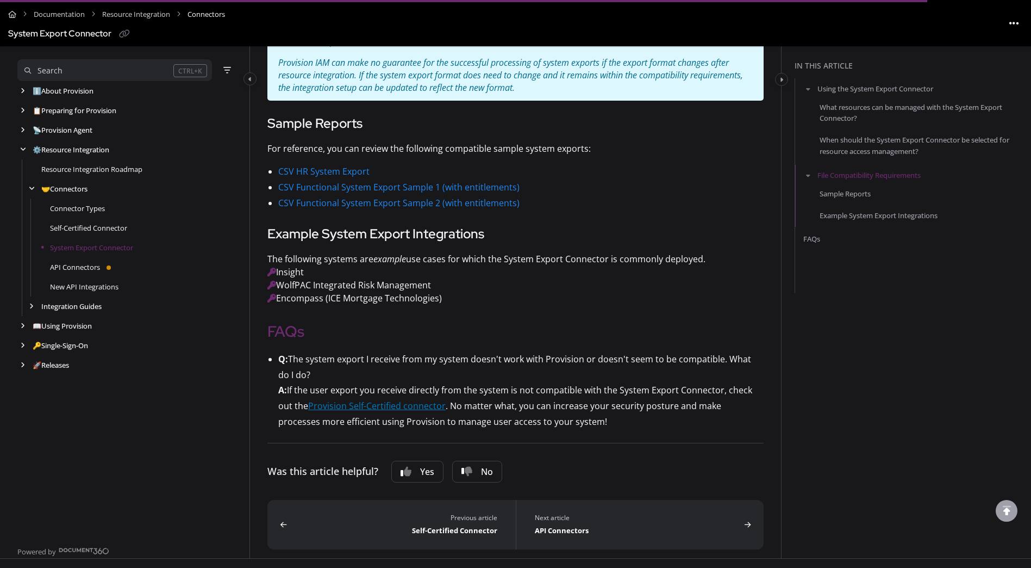
click at [345, 404] on link "Provision Self-Certified connector" at bounding box center [377, 406] width 138 height 12
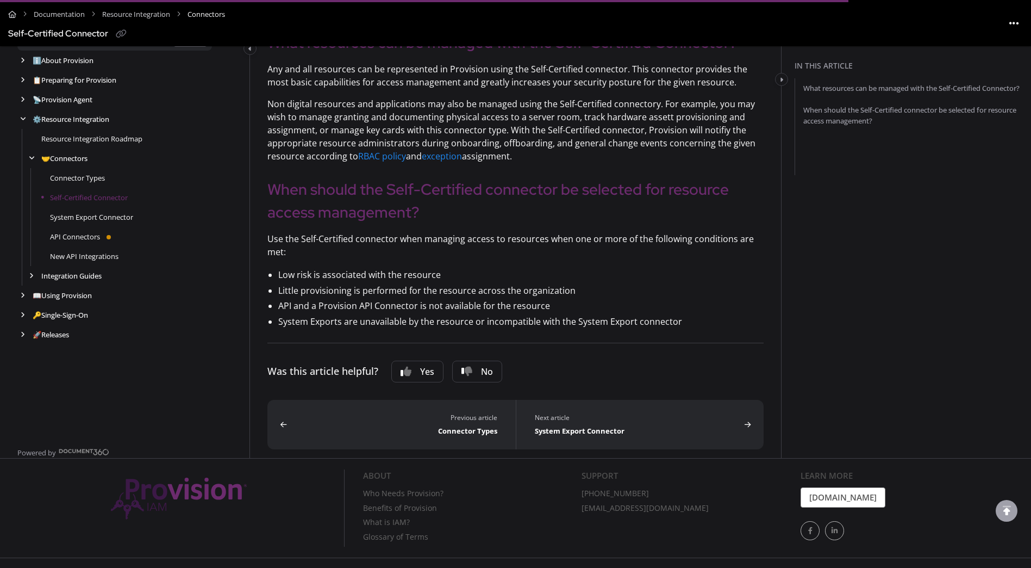
scroll to position [264, 0]
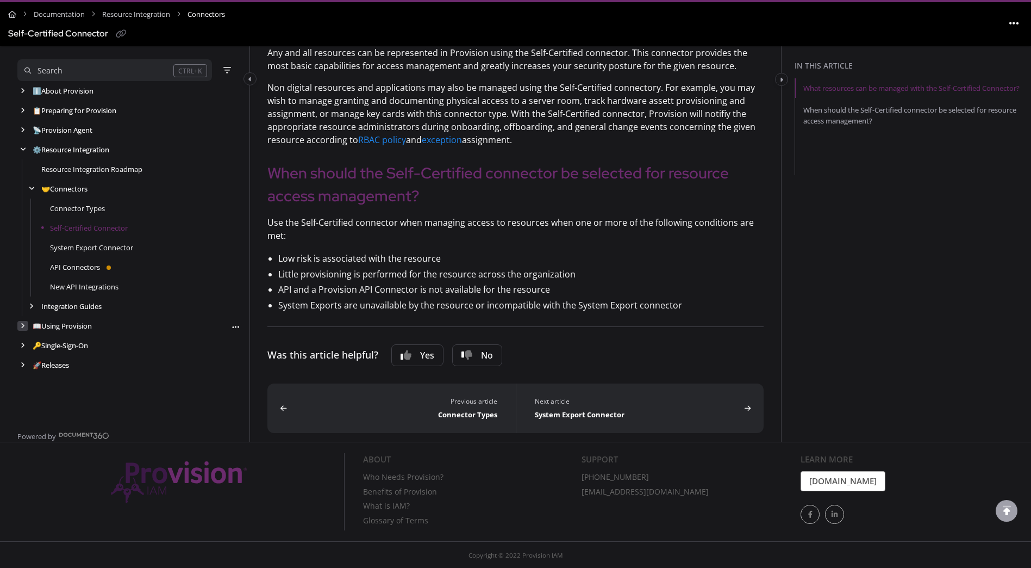
click at [25, 327] on div "arrow" at bounding box center [22, 326] width 11 height 10
click at [29, 364] on icon "arrow" at bounding box center [31, 365] width 4 height 7
click at [66, 382] on link "Implementing Provision" at bounding box center [90, 384] width 80 height 11
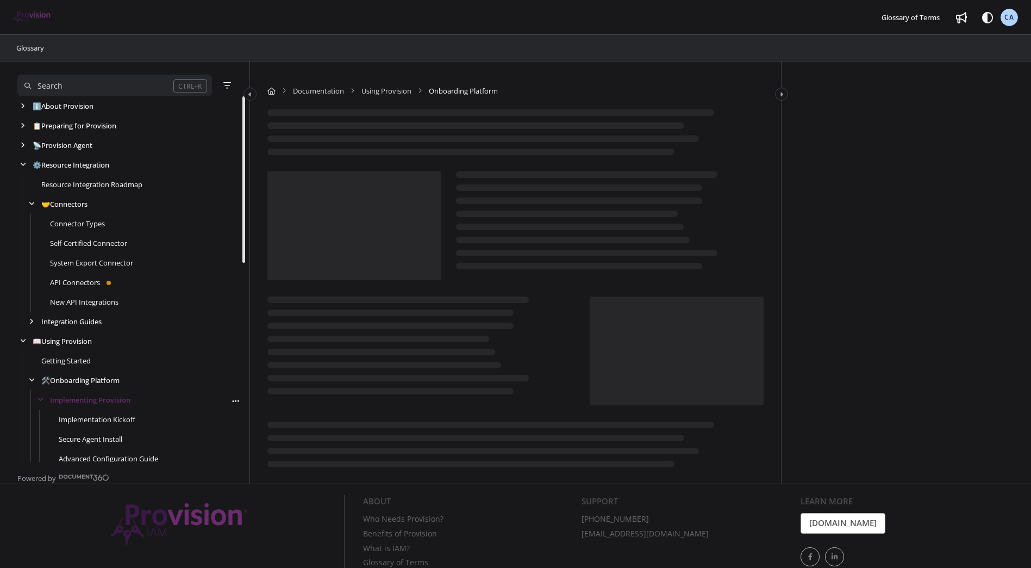
scroll to position [353, 0]
